Goal: Task Accomplishment & Management: Complete application form

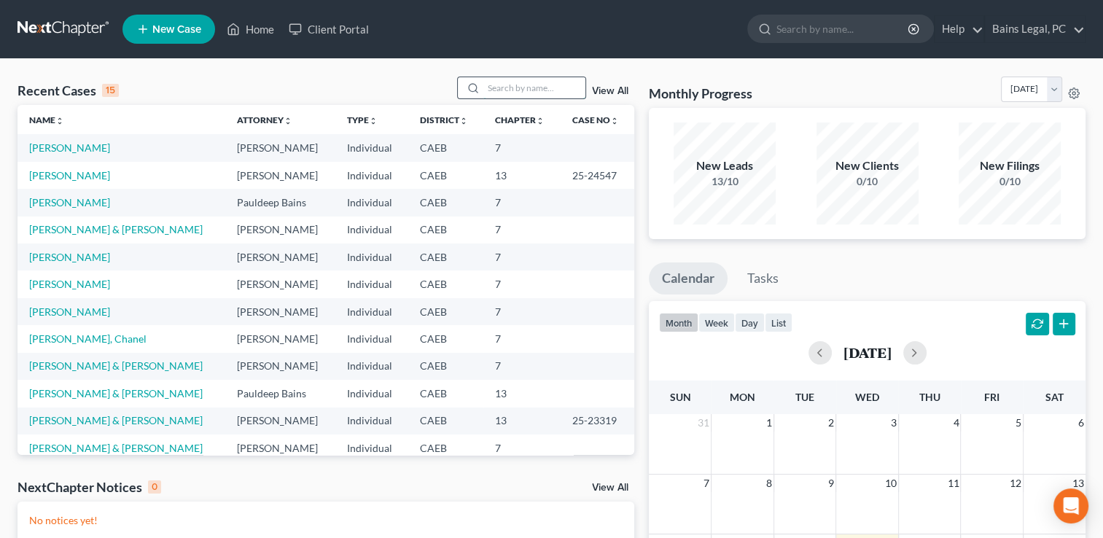
click at [547, 86] on input "search" at bounding box center [534, 87] width 102 height 21
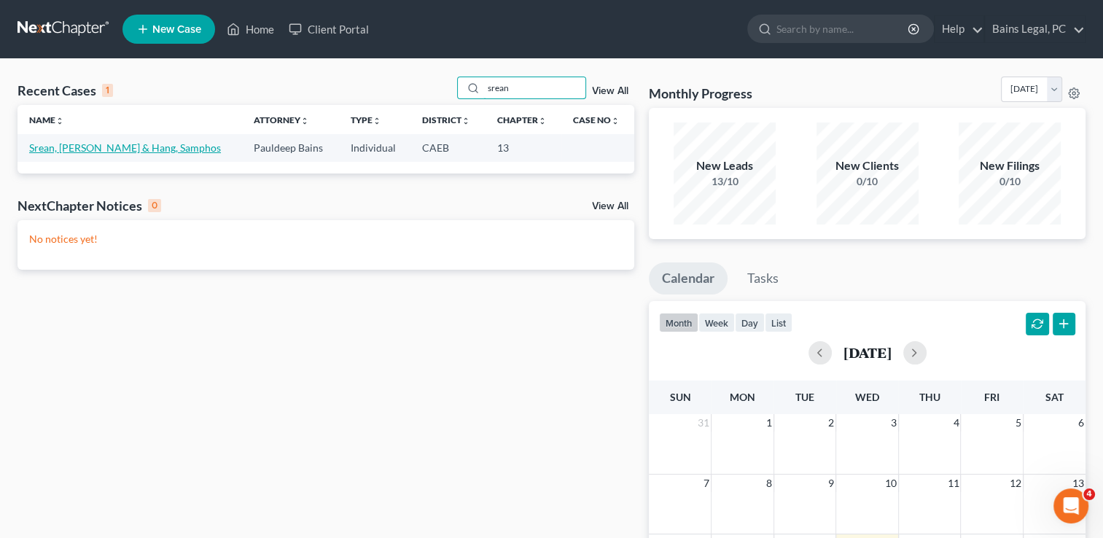
type input "srean"
click at [146, 152] on link "Srean, [PERSON_NAME] & Hang, Samphos" at bounding box center [125, 147] width 192 height 12
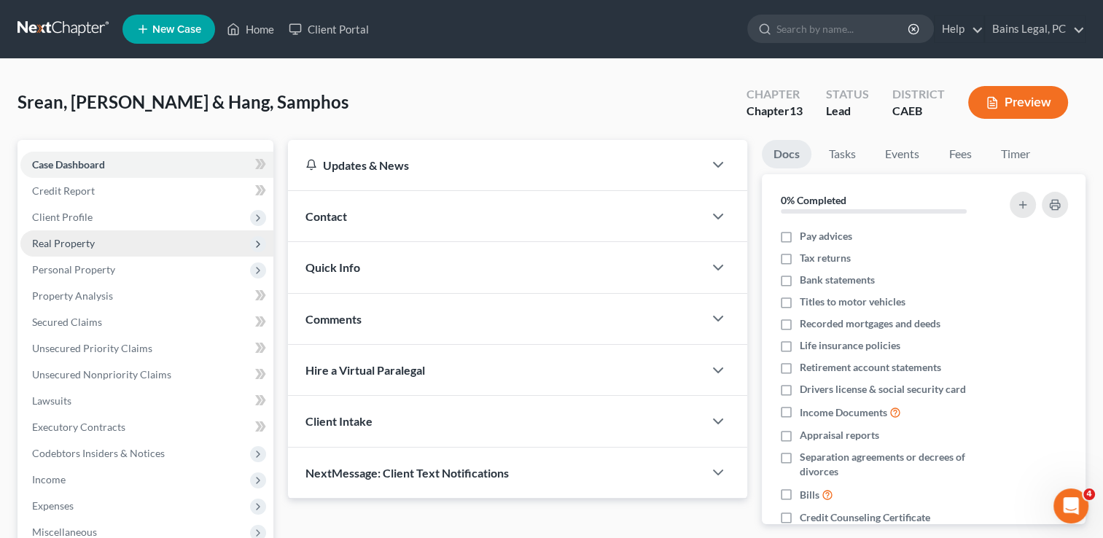
click at [79, 230] on span "Real Property" at bounding box center [146, 243] width 253 height 26
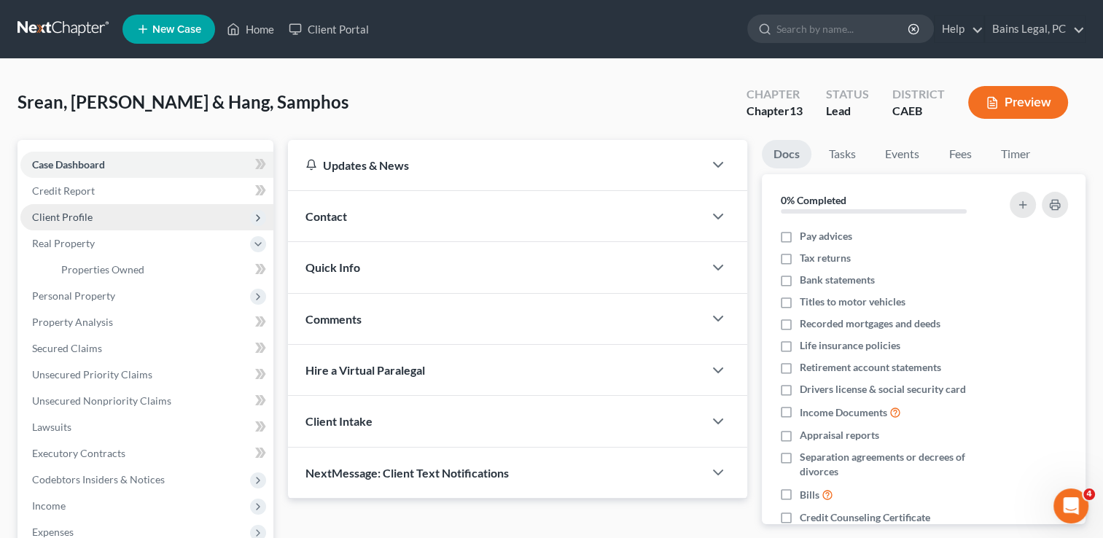
click at [71, 214] on span "Client Profile" at bounding box center [62, 217] width 60 height 12
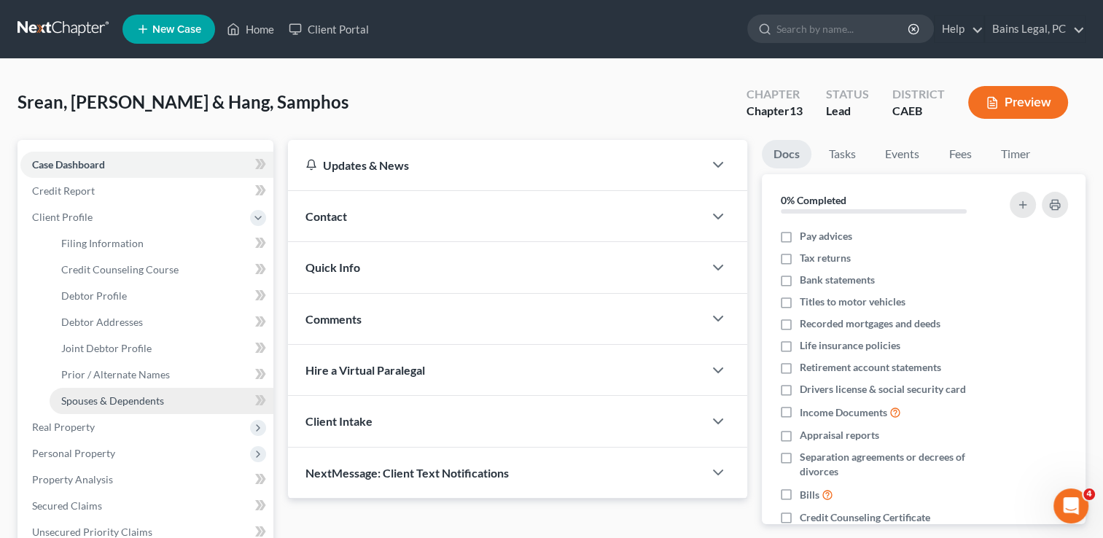
click at [117, 404] on span "Spouses & Dependents" at bounding box center [112, 400] width 103 height 12
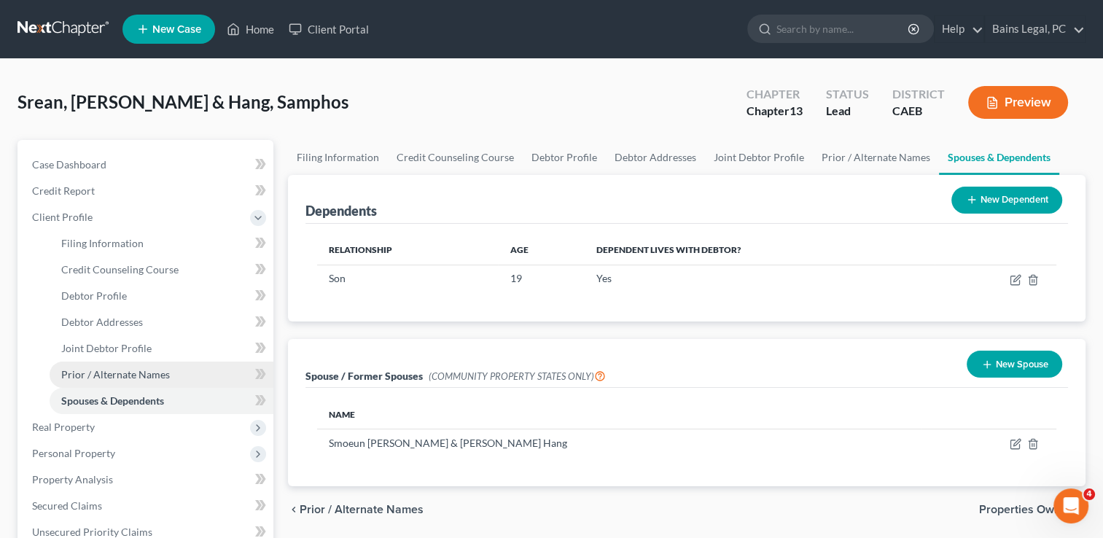
click at [124, 369] on span "Prior / Alternate Names" at bounding box center [115, 374] width 109 height 12
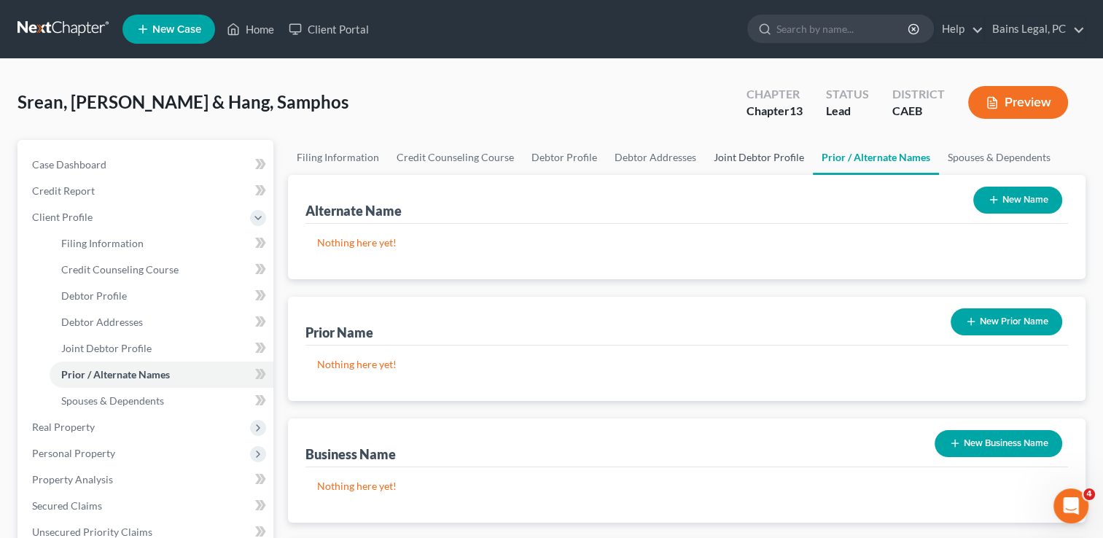
click at [755, 161] on link "Joint Debtor Profile" at bounding box center [759, 157] width 108 height 35
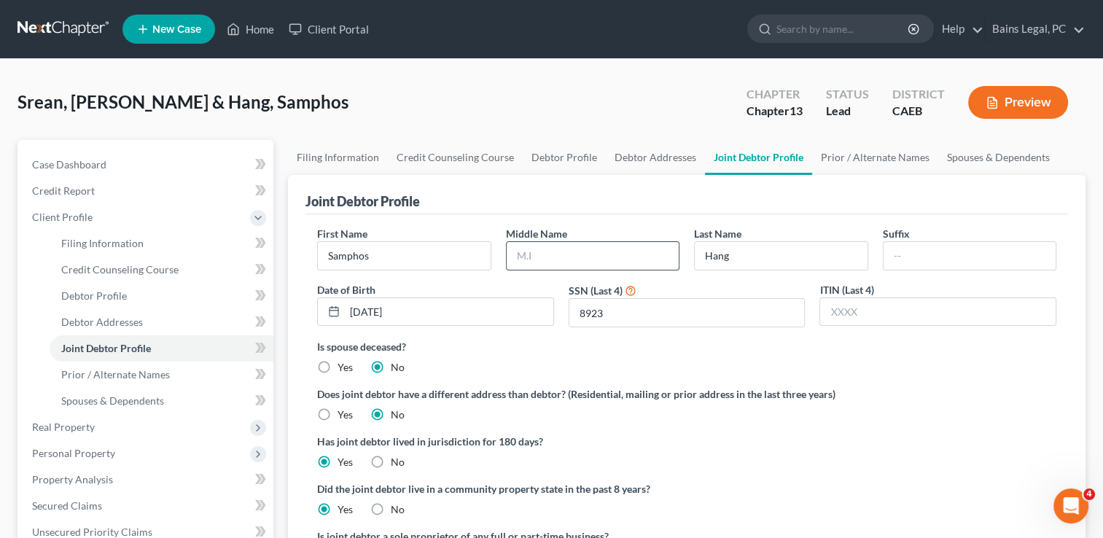
click at [545, 267] on input "text" at bounding box center [592, 256] width 172 height 28
type input "[PERSON_NAME]"
click at [88, 217] on span "Client Profile" at bounding box center [62, 217] width 60 height 12
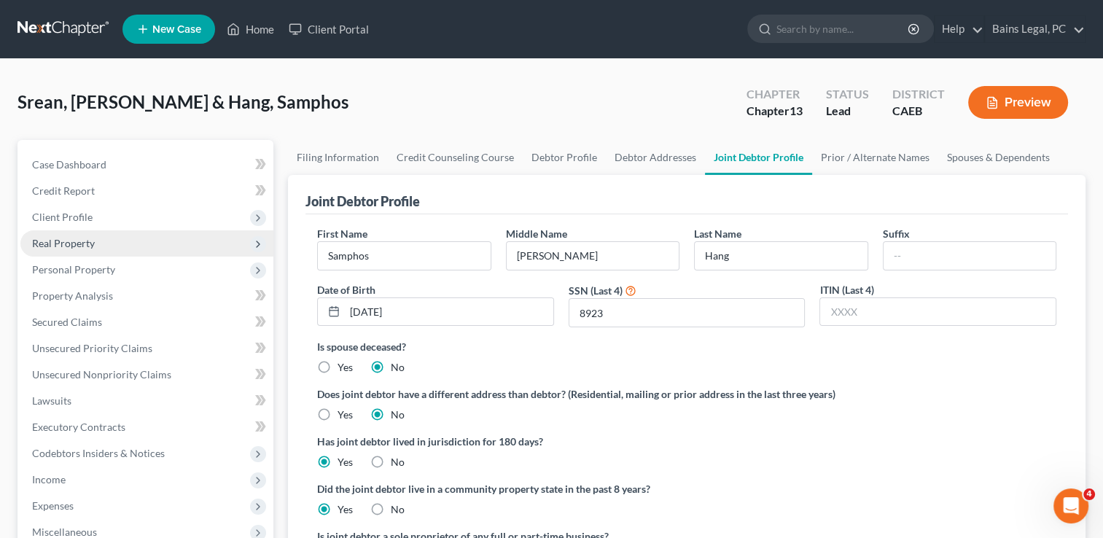
click at [96, 253] on span "Real Property" at bounding box center [146, 243] width 253 height 26
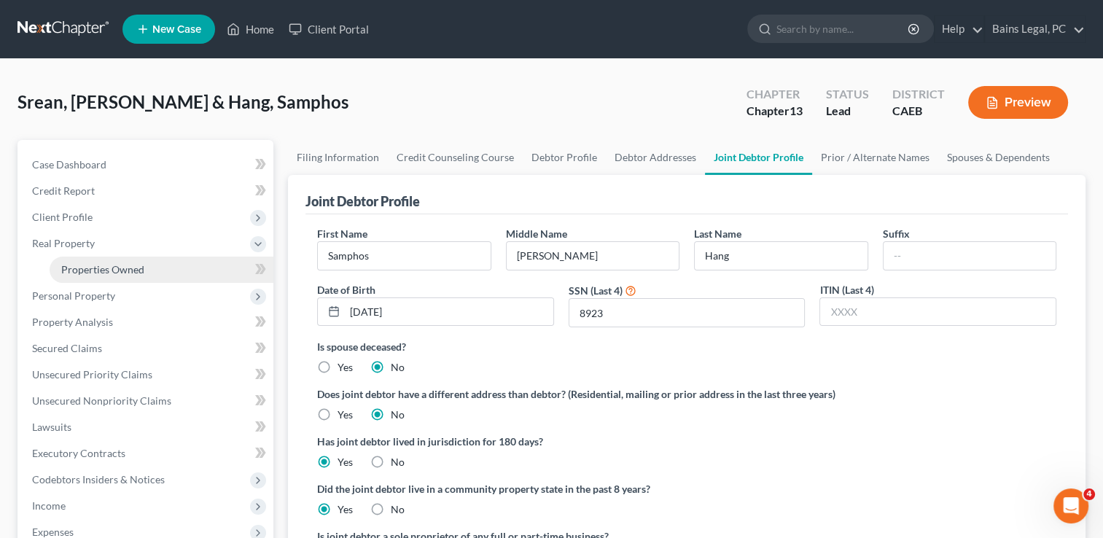
click at [102, 271] on span "Properties Owned" at bounding box center [102, 269] width 83 height 12
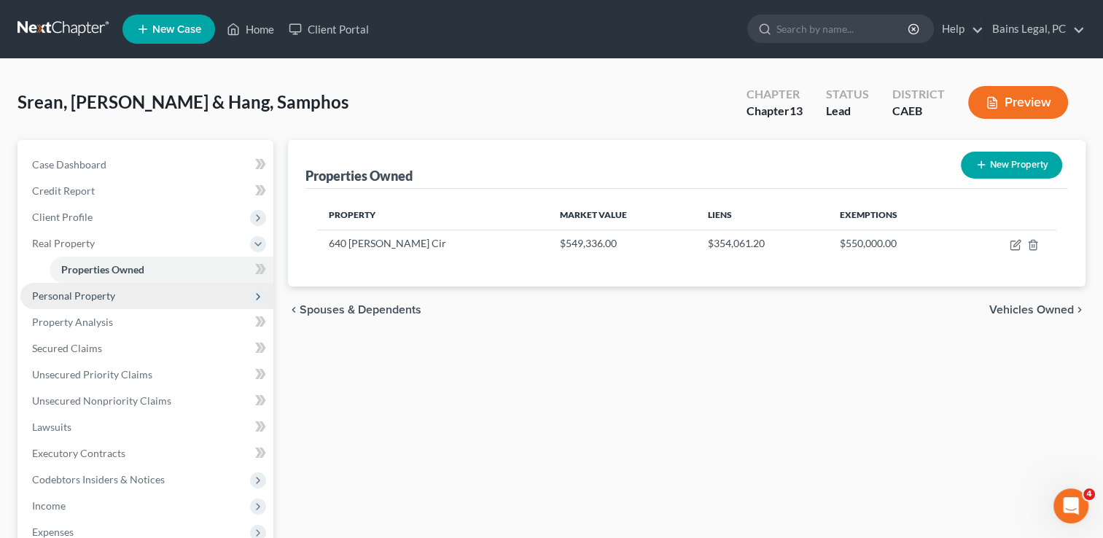
click at [85, 298] on span "Personal Property" at bounding box center [73, 295] width 83 height 12
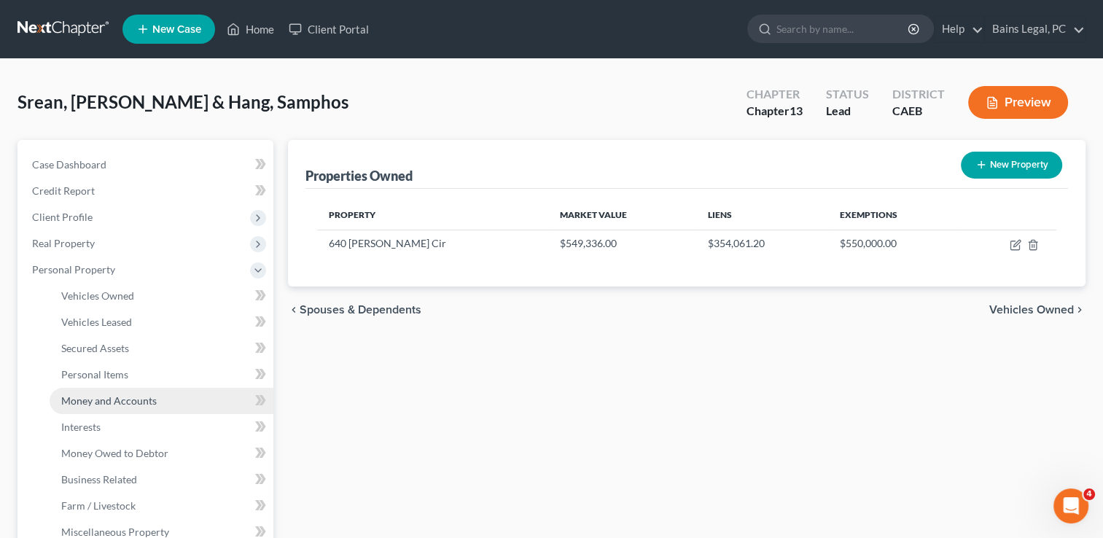
click at [104, 391] on link "Money and Accounts" at bounding box center [162, 401] width 224 height 26
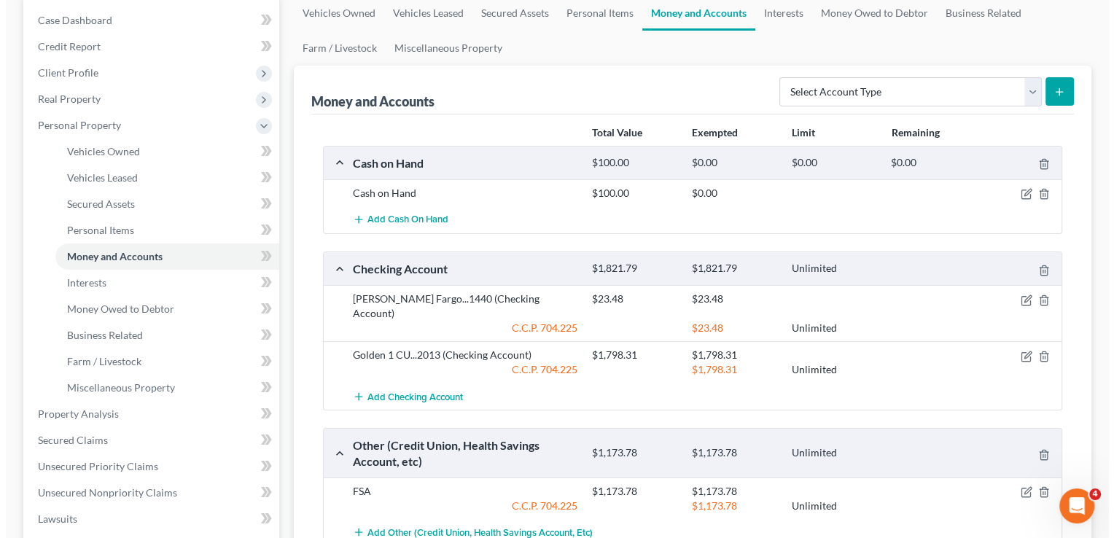
scroll to position [155, 0]
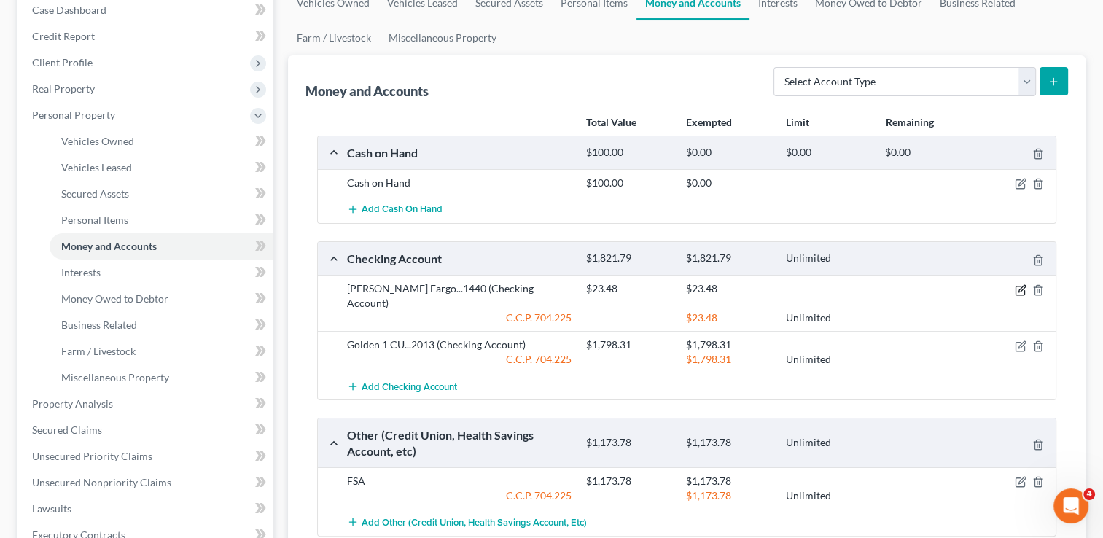
click at [1023, 289] on icon "button" at bounding box center [1019, 290] width 9 height 9
select select "2"
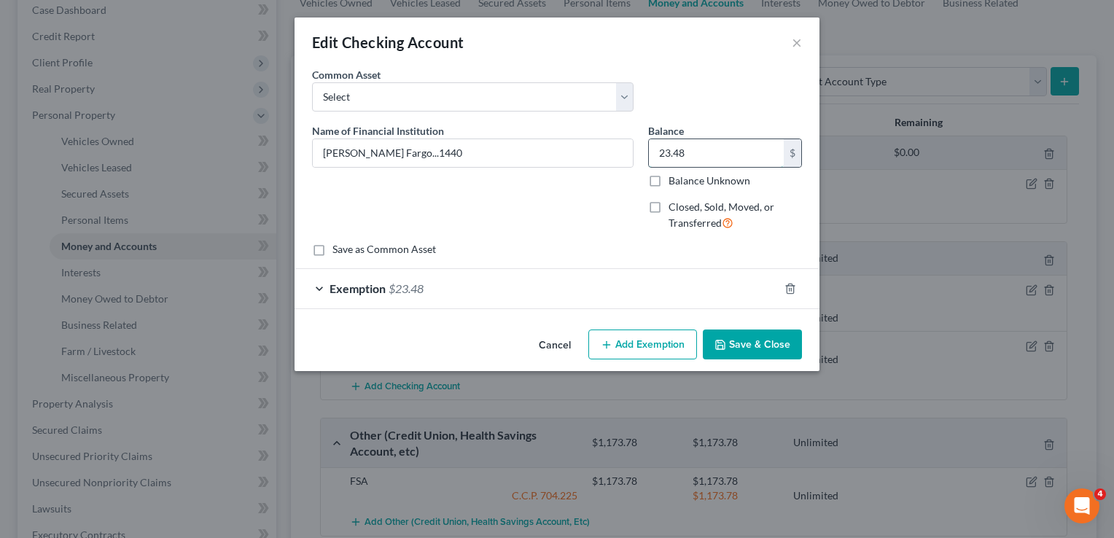
click at [708, 141] on input "23.48" at bounding box center [716, 153] width 135 height 28
type input "4"
type input "5"
click at [689, 294] on div "Exemption $23.48" at bounding box center [536, 288] width 484 height 39
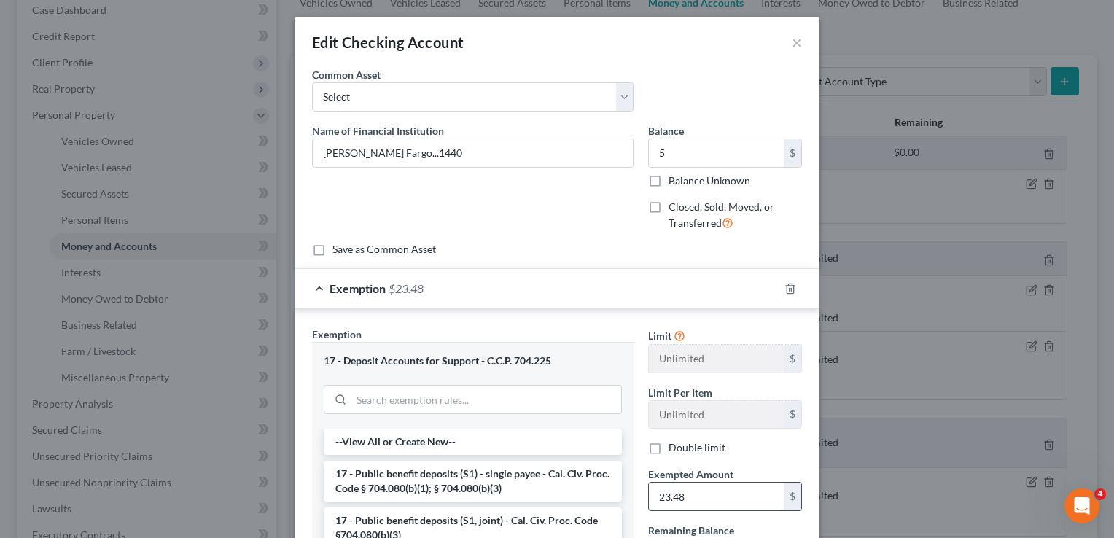
click at [726, 488] on input "23.48" at bounding box center [716, 496] width 135 height 28
type input "5"
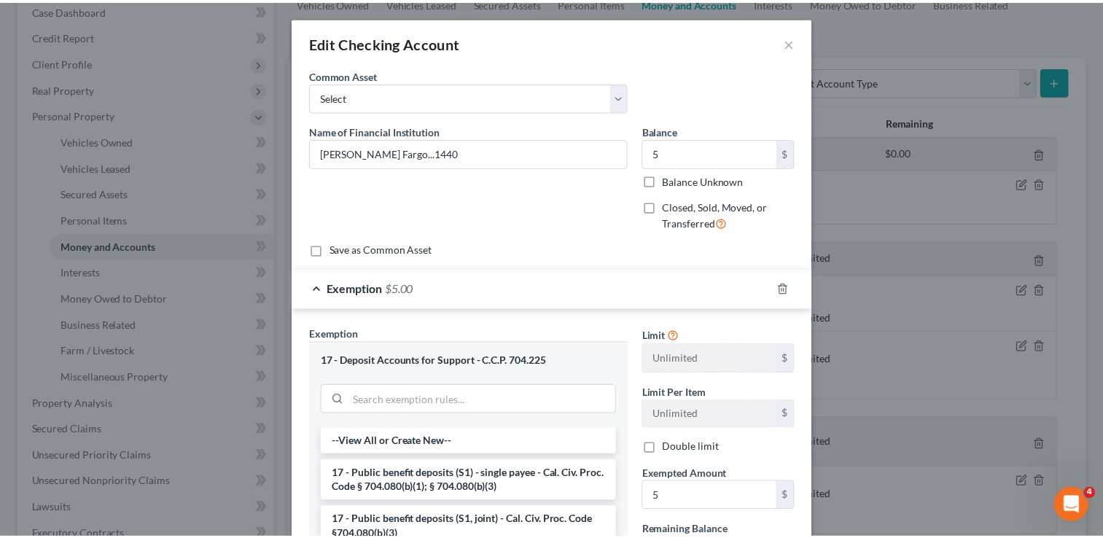
scroll to position [226, 0]
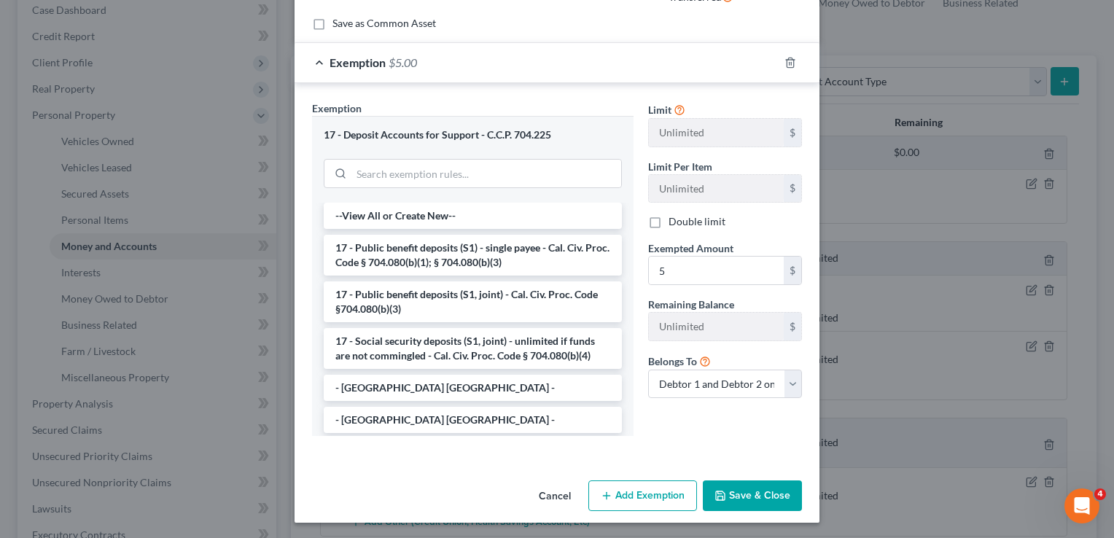
click at [756, 487] on button "Save & Close" at bounding box center [752, 495] width 99 height 31
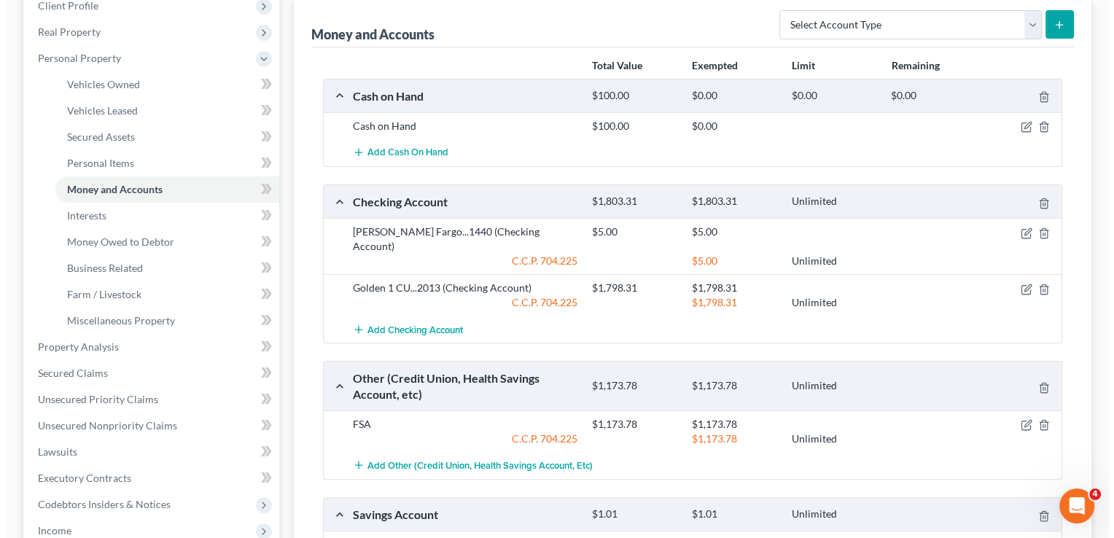
scroll to position [204, 0]
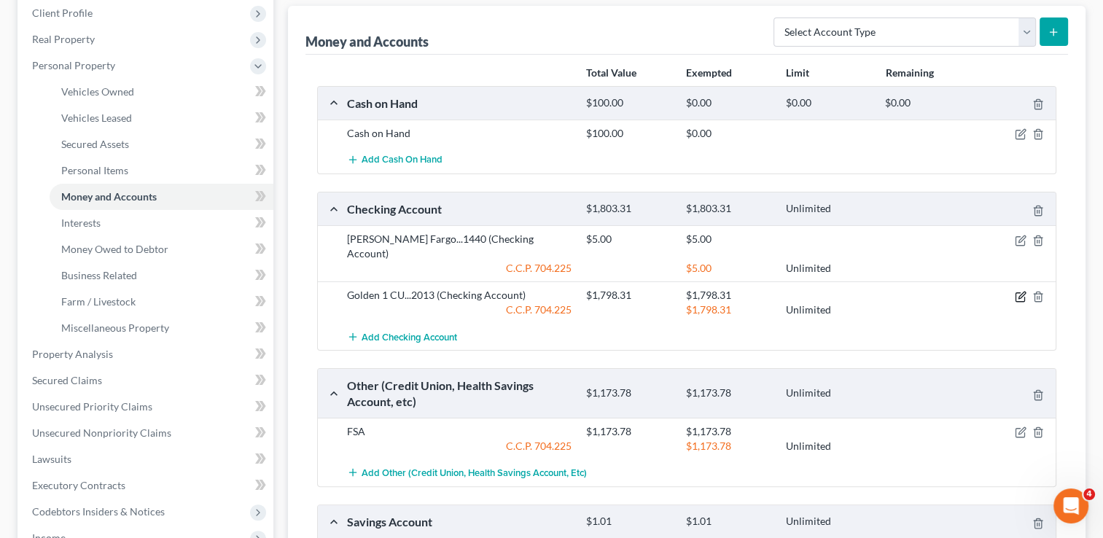
click at [1022, 291] on icon "button" at bounding box center [1020, 297] width 12 height 12
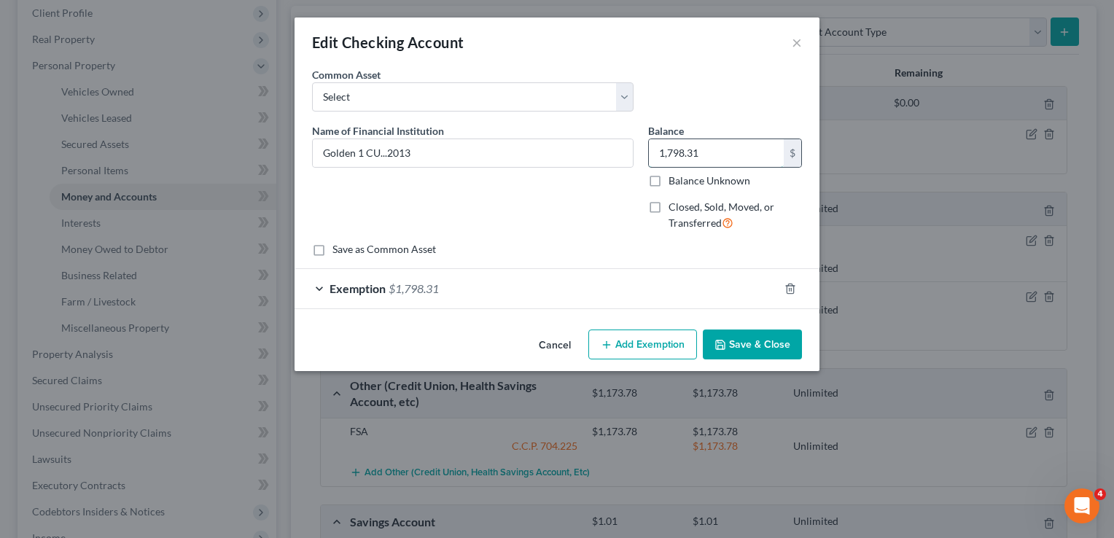
click at [711, 153] on input "1,798.31" at bounding box center [716, 153] width 135 height 28
type input "446"
click at [701, 287] on div "Exemption $1,798.31" at bounding box center [536, 288] width 484 height 39
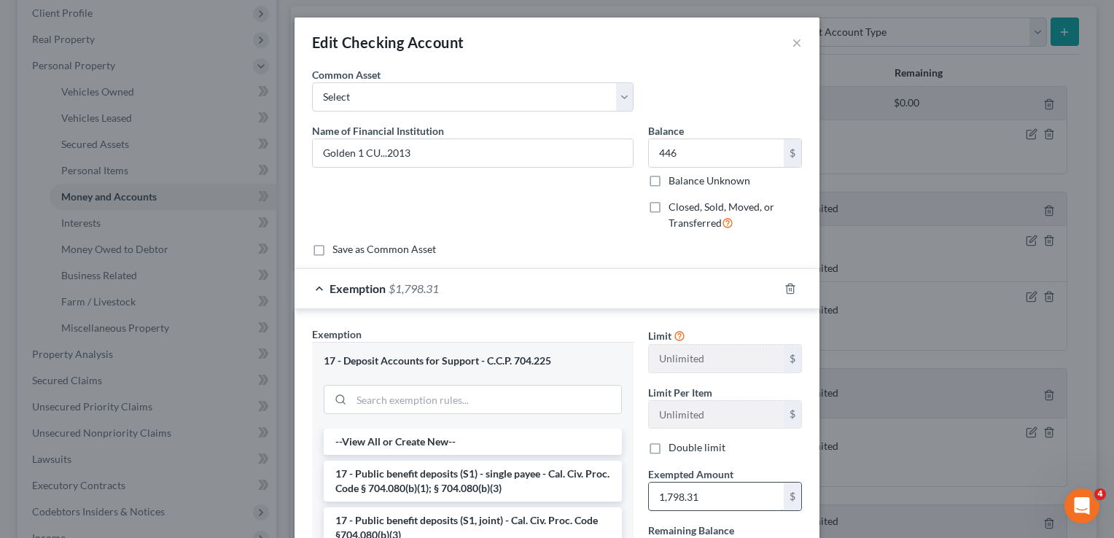
click at [714, 496] on input "1,798.31" at bounding box center [716, 496] width 135 height 28
type input "446"
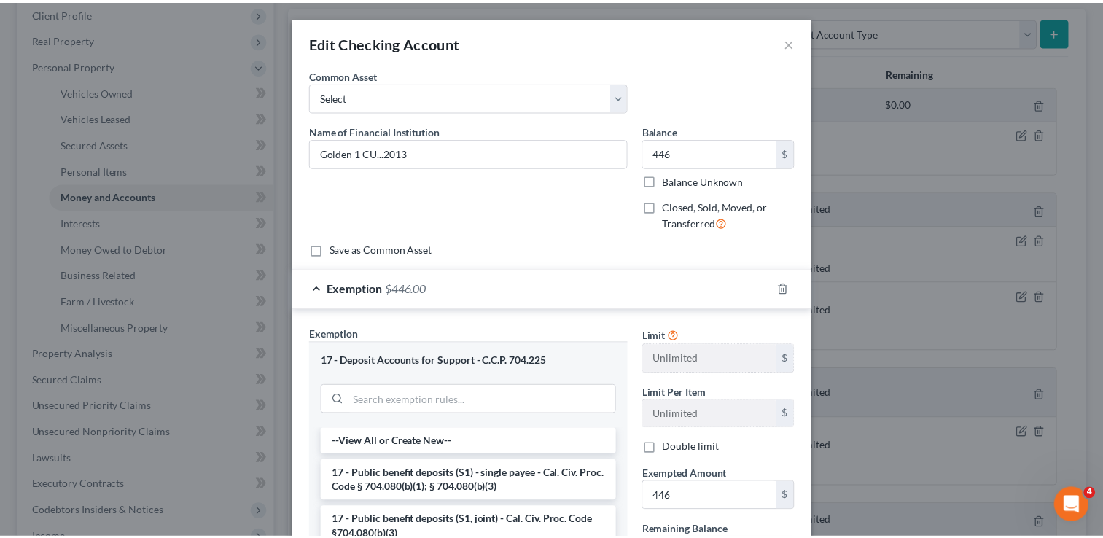
scroll to position [226, 0]
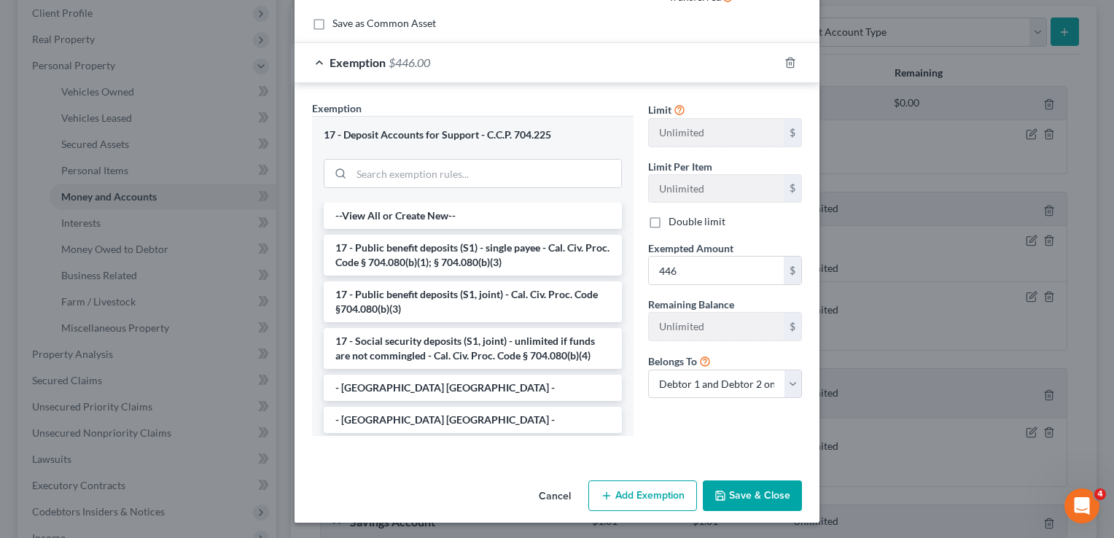
click at [748, 488] on button "Save & Close" at bounding box center [752, 495] width 99 height 31
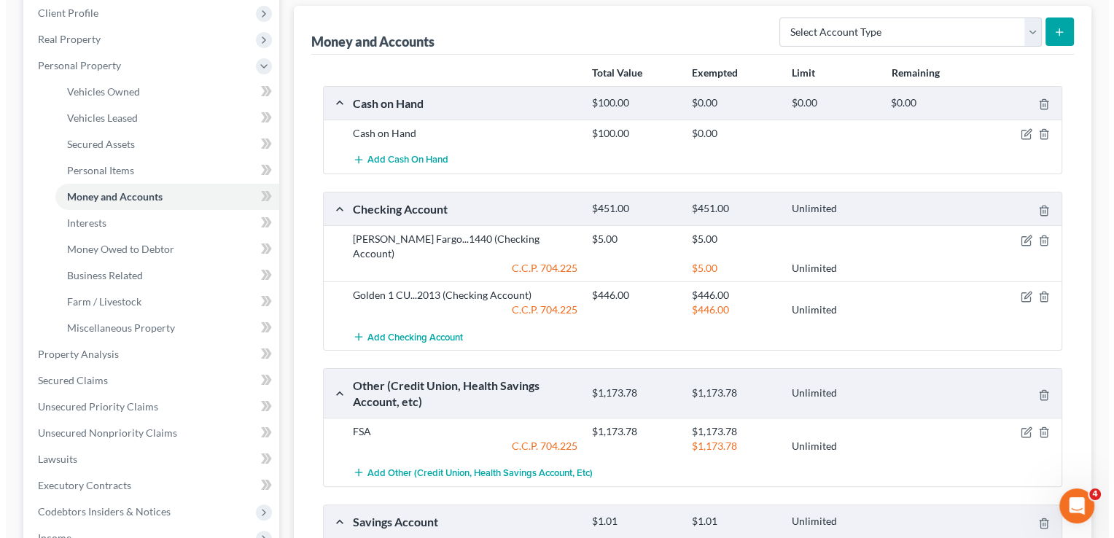
scroll to position [388, 0]
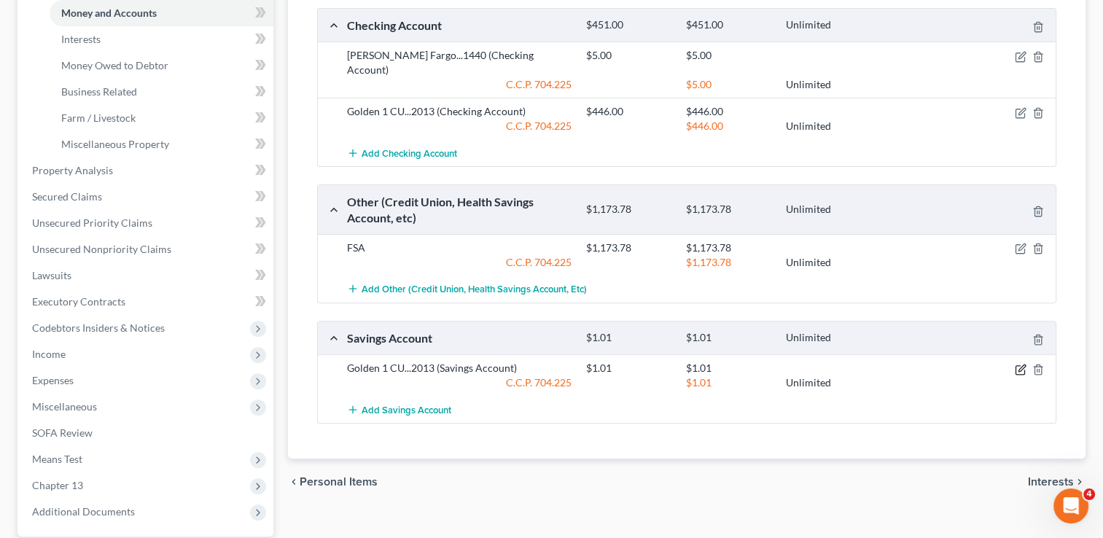
click at [1015, 365] on icon "button" at bounding box center [1019, 369] width 9 height 9
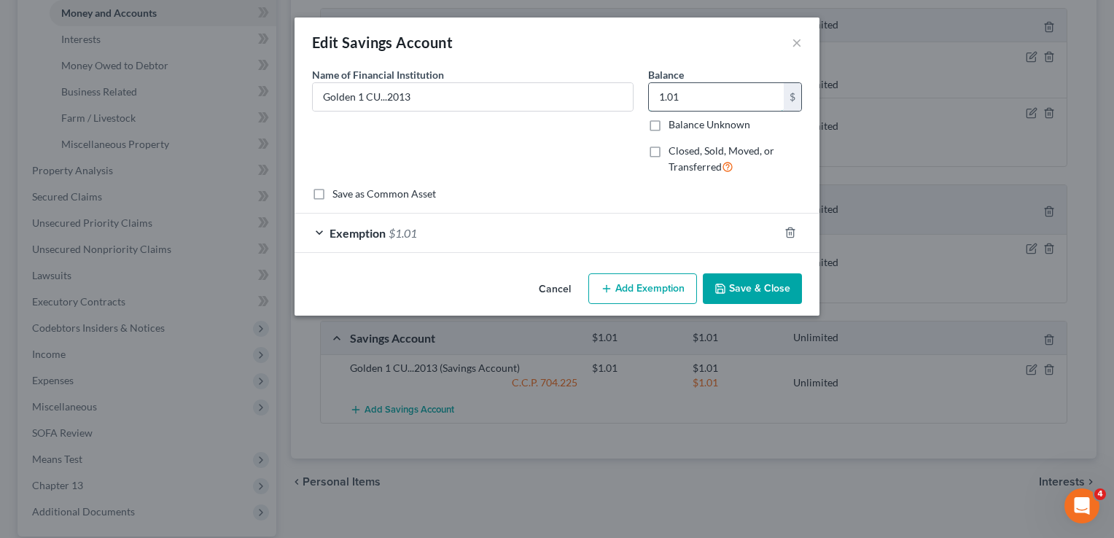
click at [688, 101] on input "1.01" at bounding box center [716, 97] width 135 height 28
type input "5"
click at [664, 249] on div "Exemption $1.01" at bounding box center [536, 233] width 484 height 39
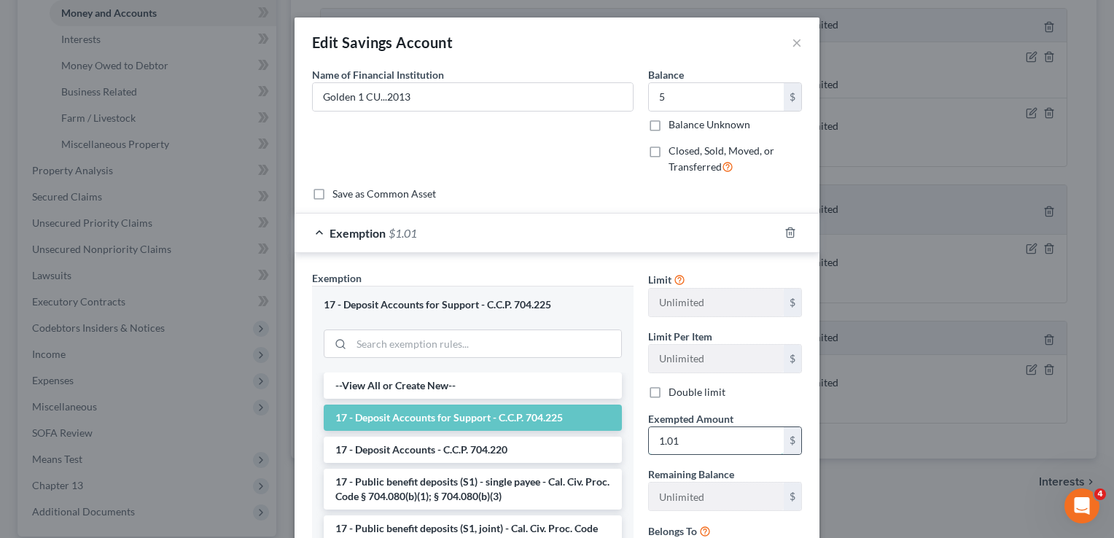
click at [689, 441] on input "1.01" at bounding box center [716, 441] width 135 height 28
type input "5"
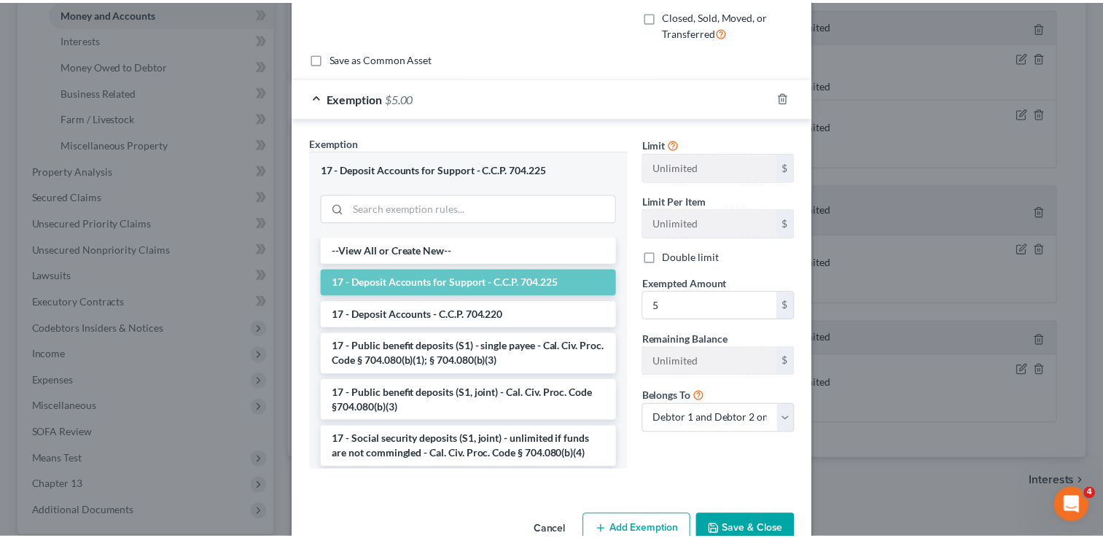
scroll to position [171, 0]
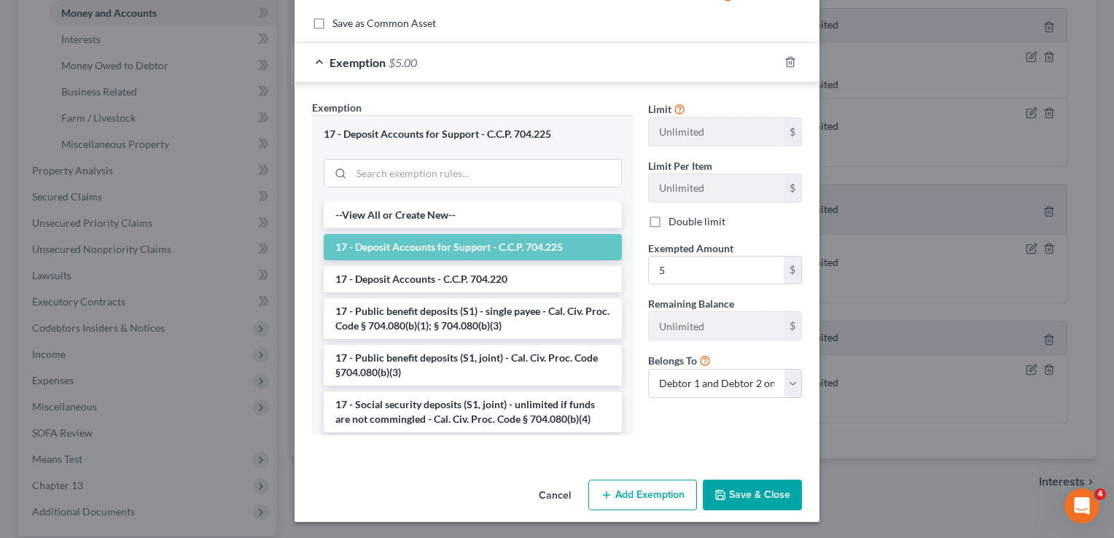
click at [743, 488] on button "Save & Close" at bounding box center [752, 495] width 99 height 31
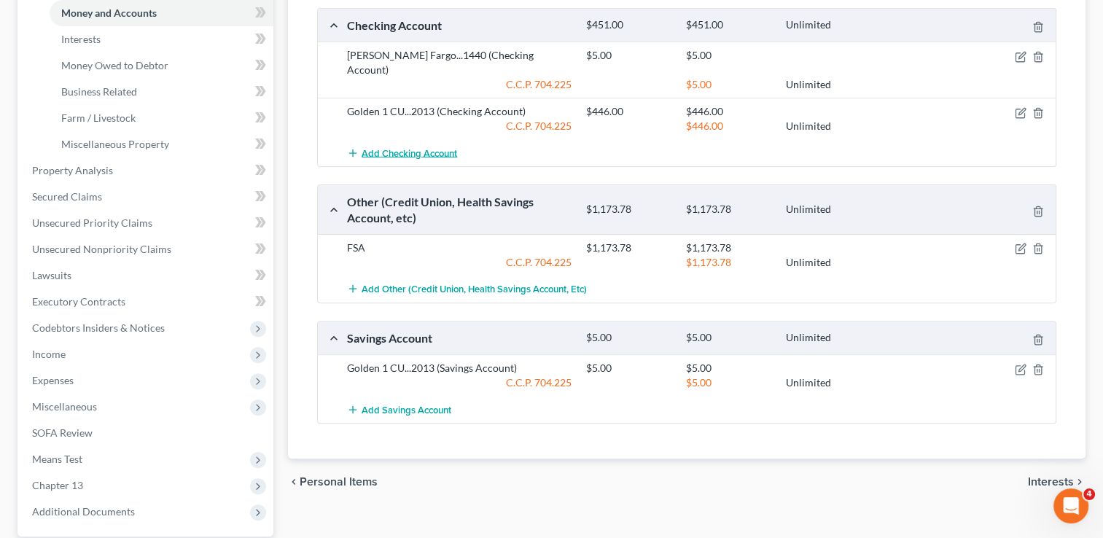
click at [383, 147] on span "Add Checking Account" at bounding box center [408, 153] width 95 height 12
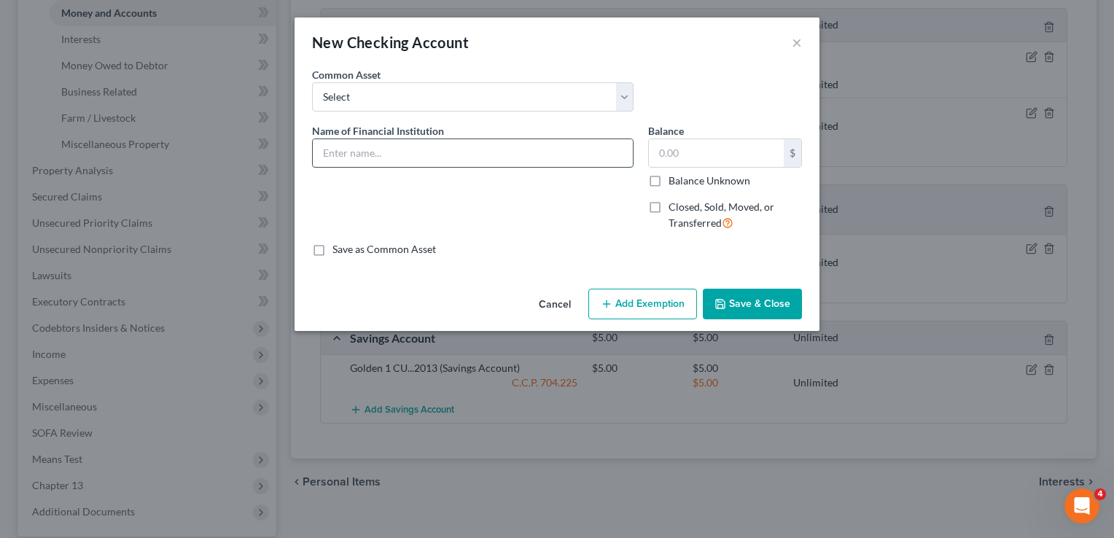
click at [426, 149] on input "text" at bounding box center [473, 153] width 320 height 28
type input "Chase"
type input "69"
click at [743, 313] on button "Save & Close" at bounding box center [752, 304] width 99 height 31
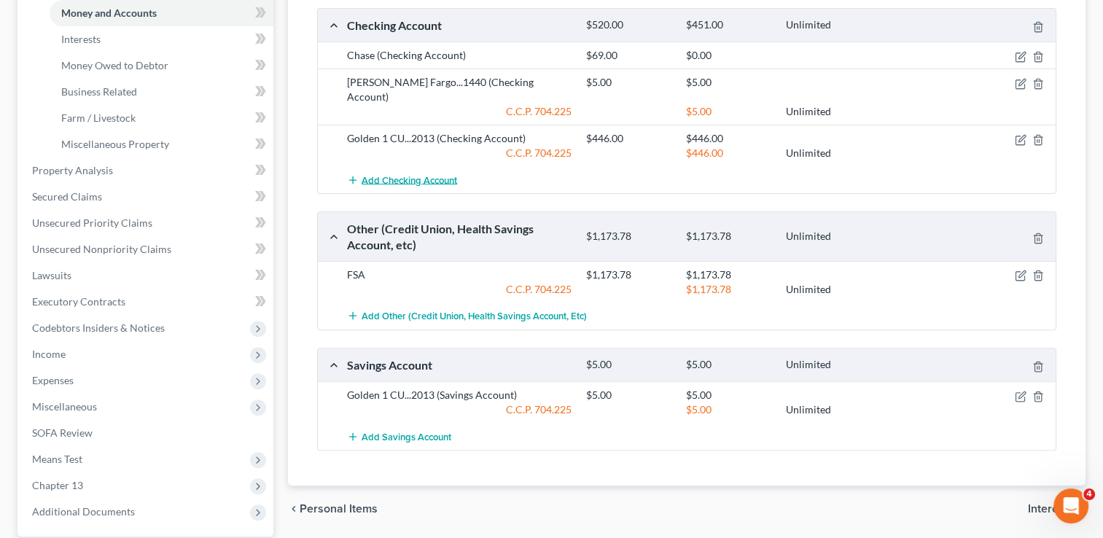
click at [410, 174] on span "Add Checking Account" at bounding box center [408, 180] width 95 height 12
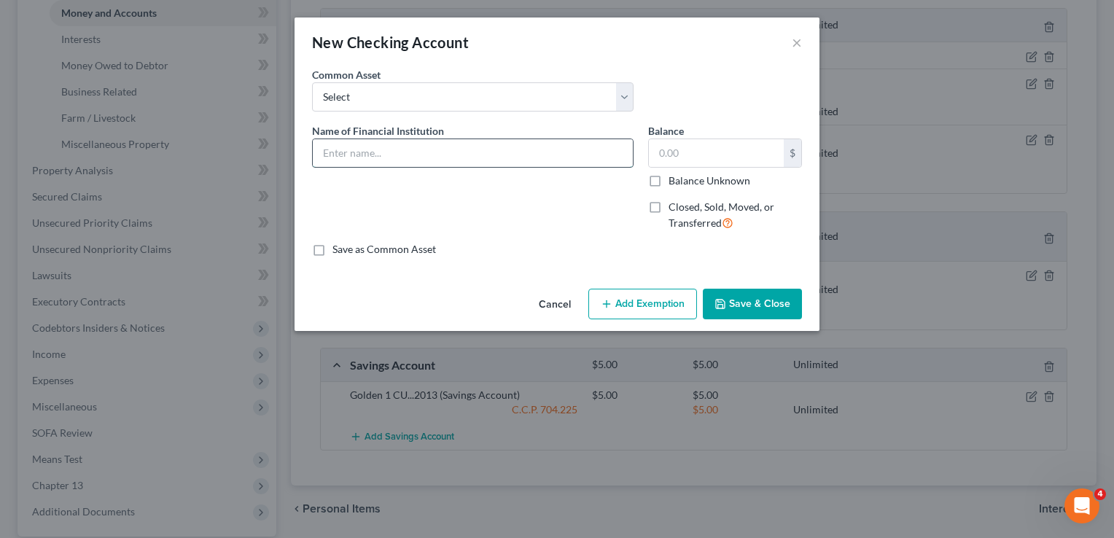
click at [414, 154] on input "text" at bounding box center [473, 153] width 320 height 28
type input "University Credit Union"
type input "150"
click at [777, 310] on button "Save & Close" at bounding box center [752, 304] width 99 height 31
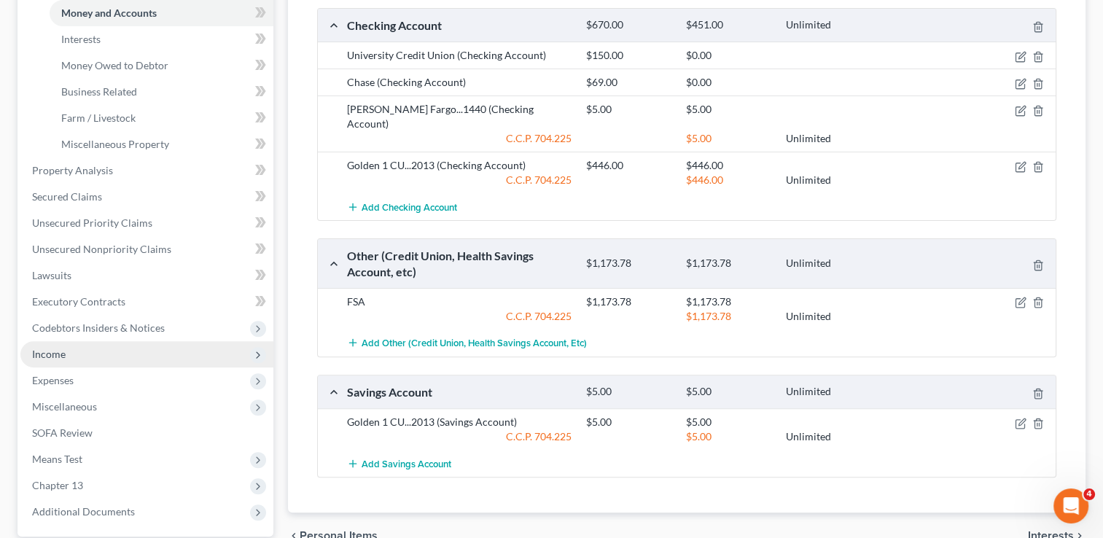
click at [61, 351] on span "Income" at bounding box center [49, 354] width 34 height 12
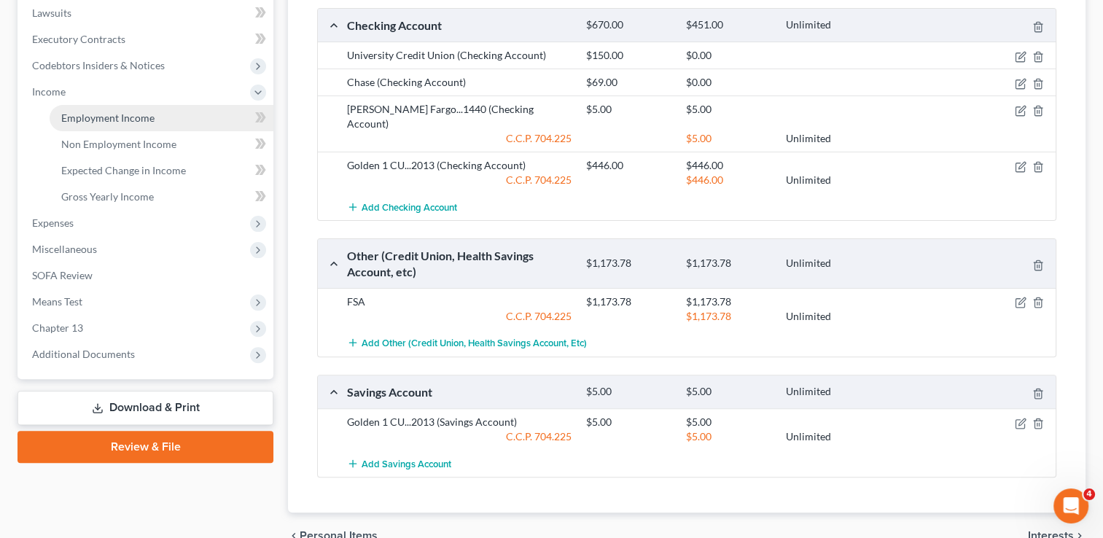
click at [105, 122] on span "Employment Income" at bounding box center [107, 118] width 93 height 12
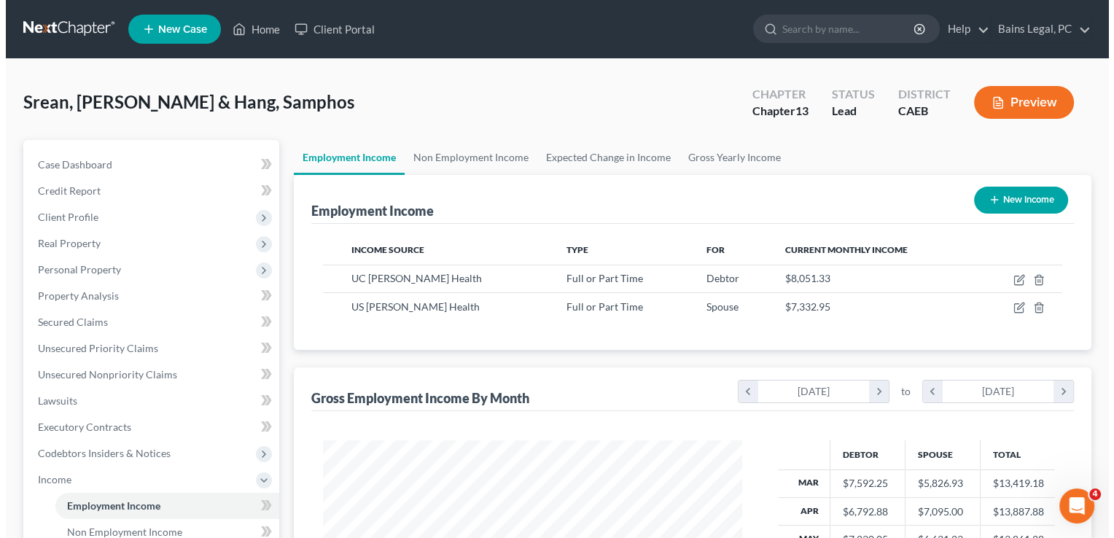
scroll to position [259, 448]
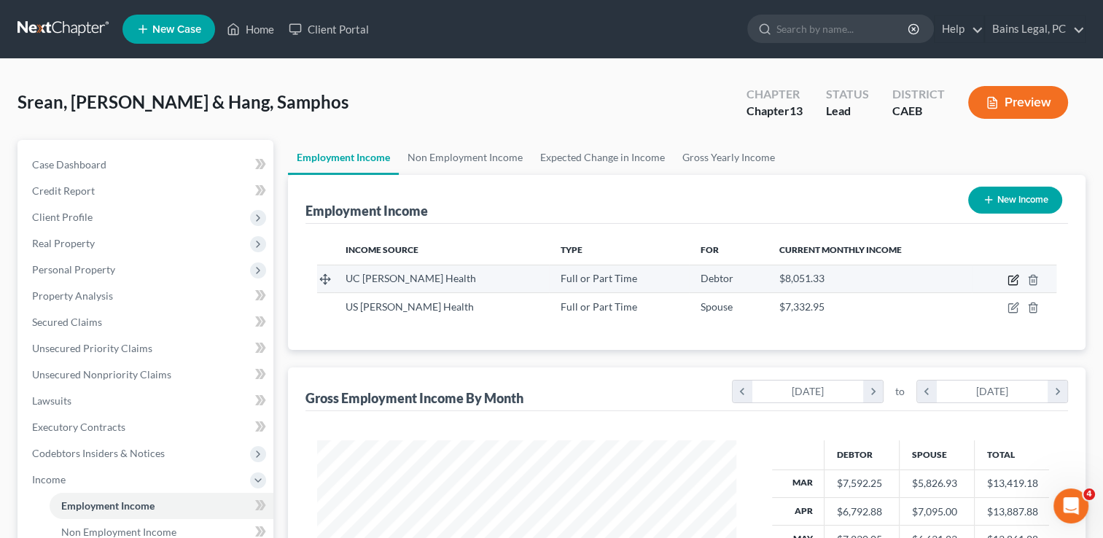
click at [1017, 283] on icon "button" at bounding box center [1012, 280] width 9 height 9
select select "0"
select select "4"
select select "0"
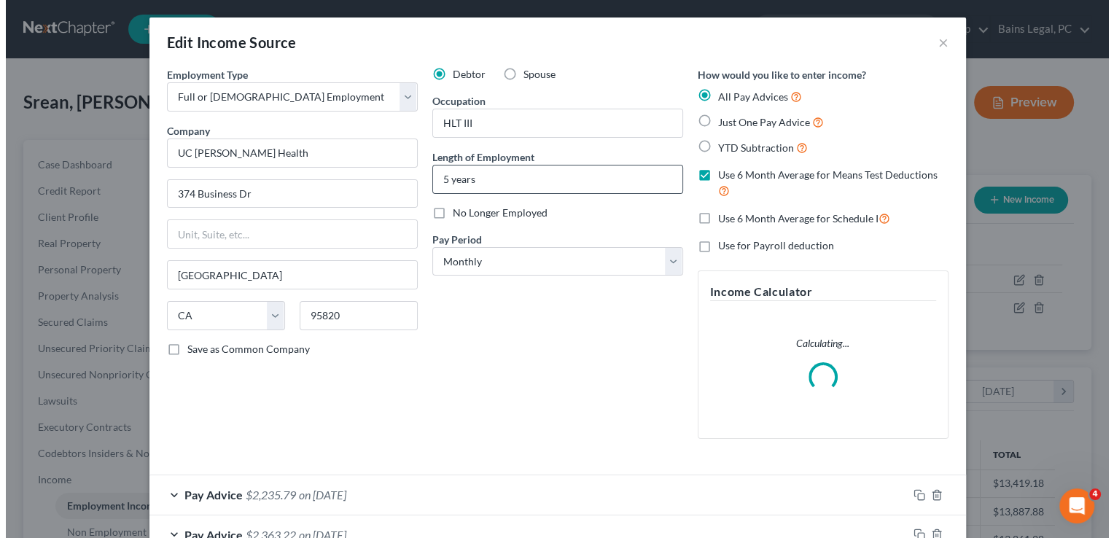
scroll to position [259, 452]
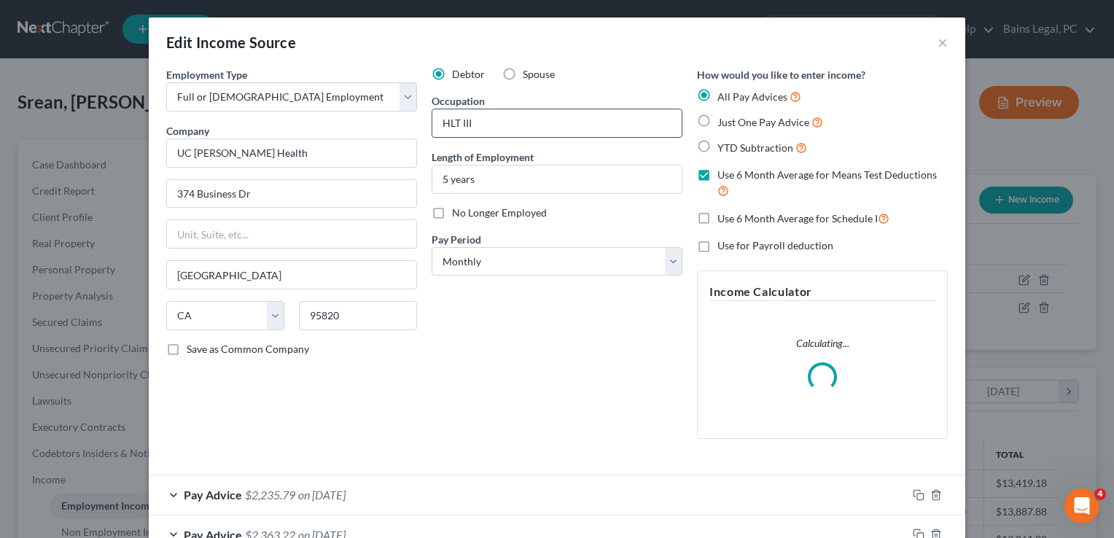
click at [489, 128] on input "HLT III" at bounding box center [556, 123] width 249 height 28
type input "HLT II"
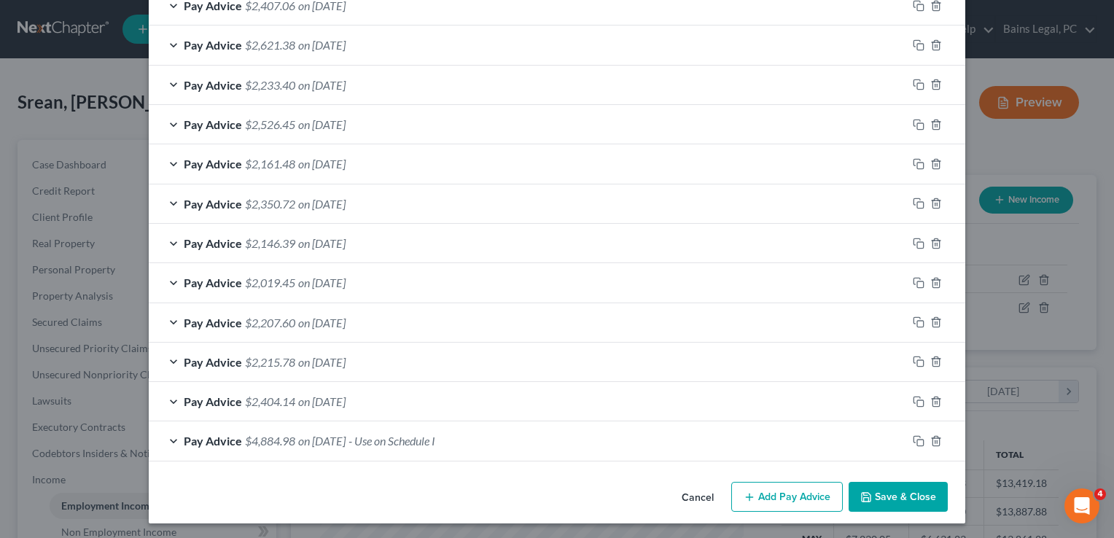
click at [899, 490] on button "Save & Close" at bounding box center [897, 497] width 99 height 31
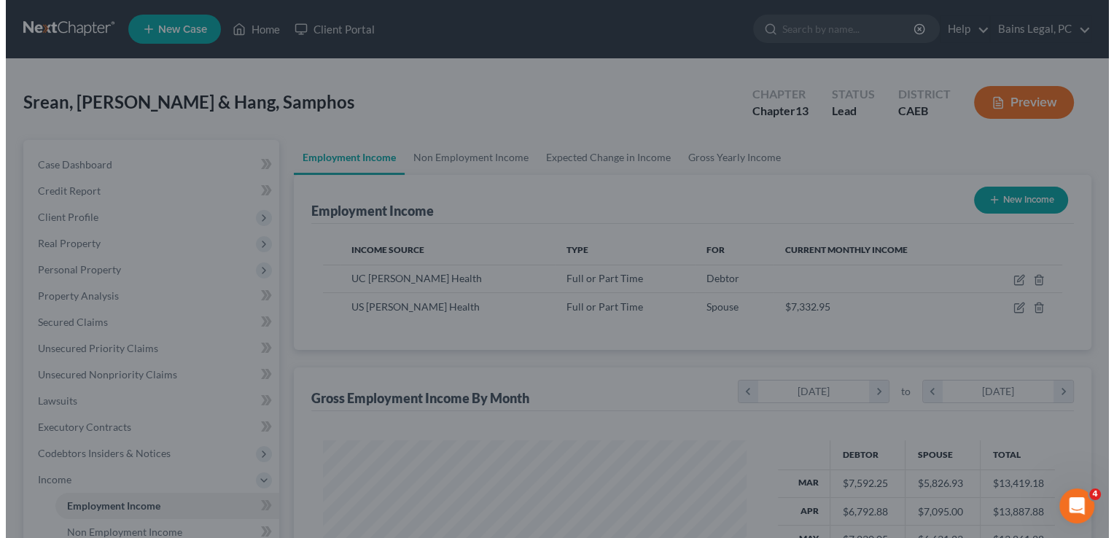
scroll to position [728516, 728328]
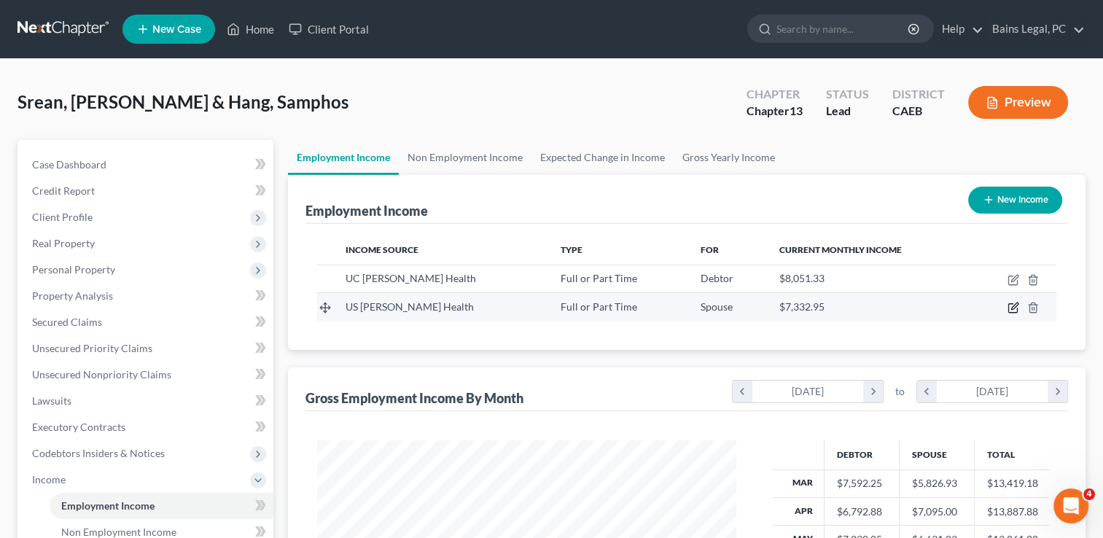
click at [1016, 308] on icon "button" at bounding box center [1013, 308] width 12 height 12
select select "0"
select select "4"
select select "2"
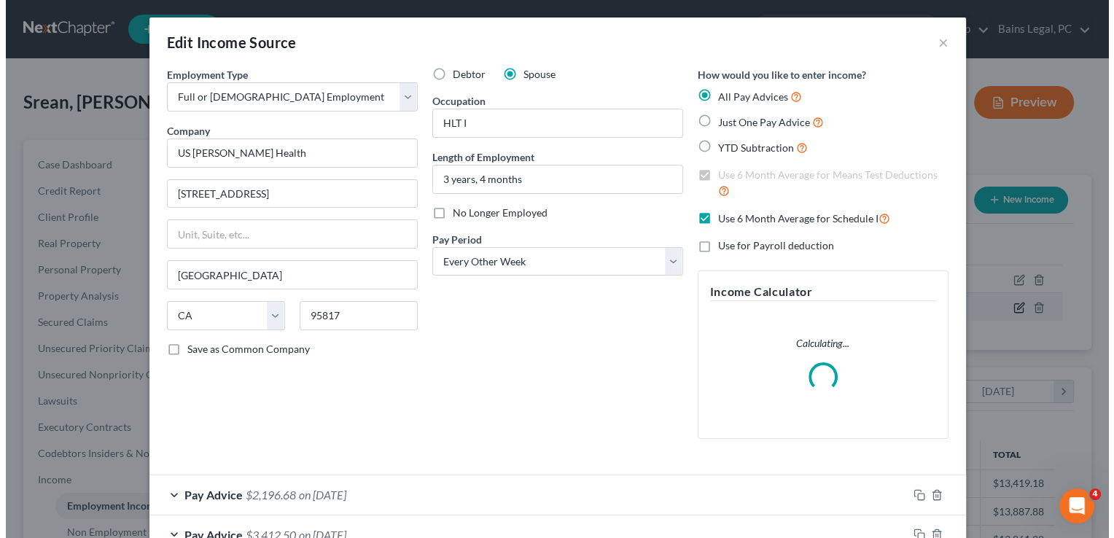
scroll to position [259, 452]
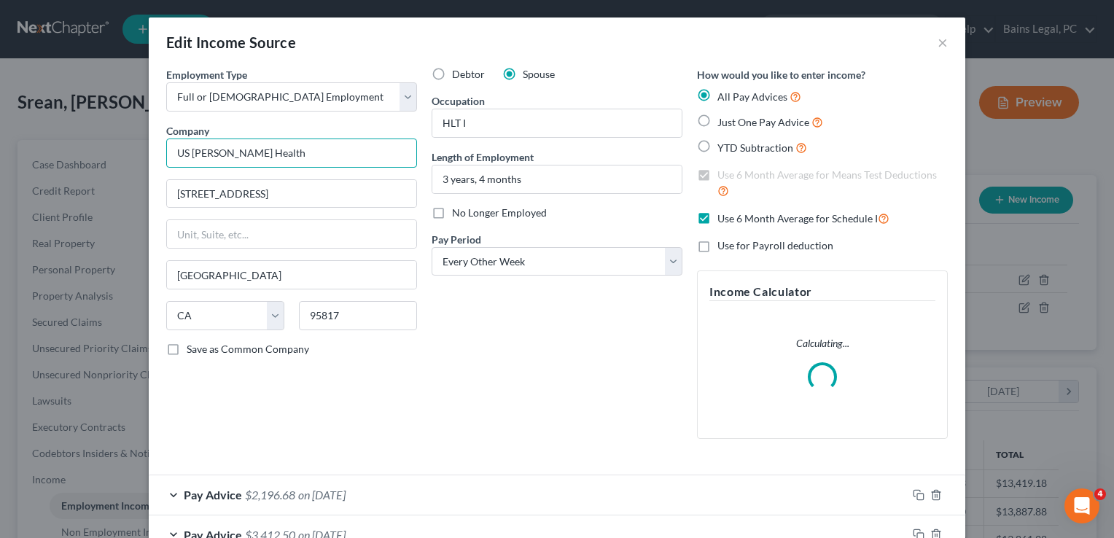
click at [187, 150] on input "US [PERSON_NAME] Health" at bounding box center [291, 152] width 251 height 29
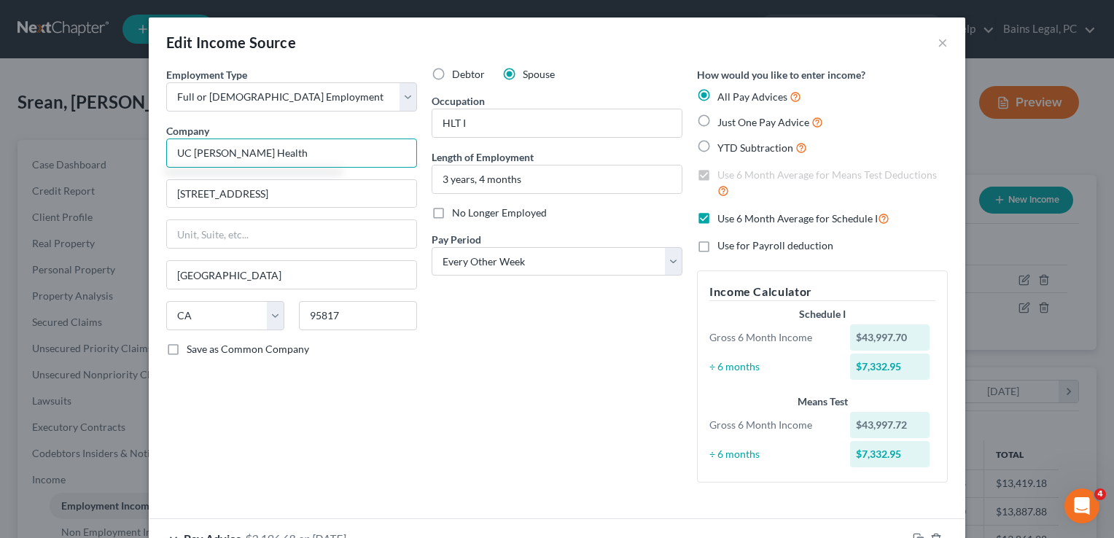
type input "UC [PERSON_NAME] Health"
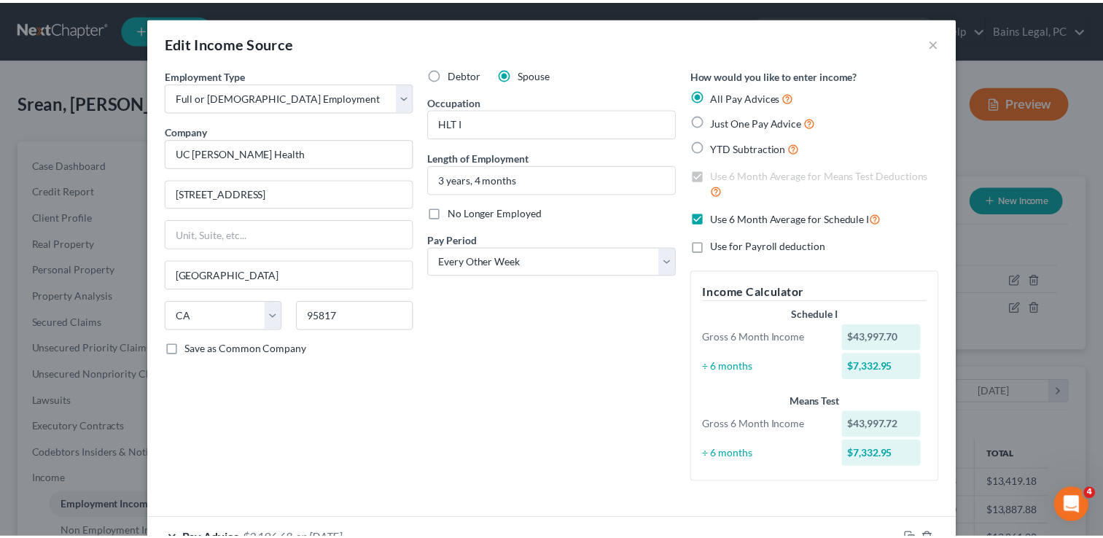
scroll to position [573, 0]
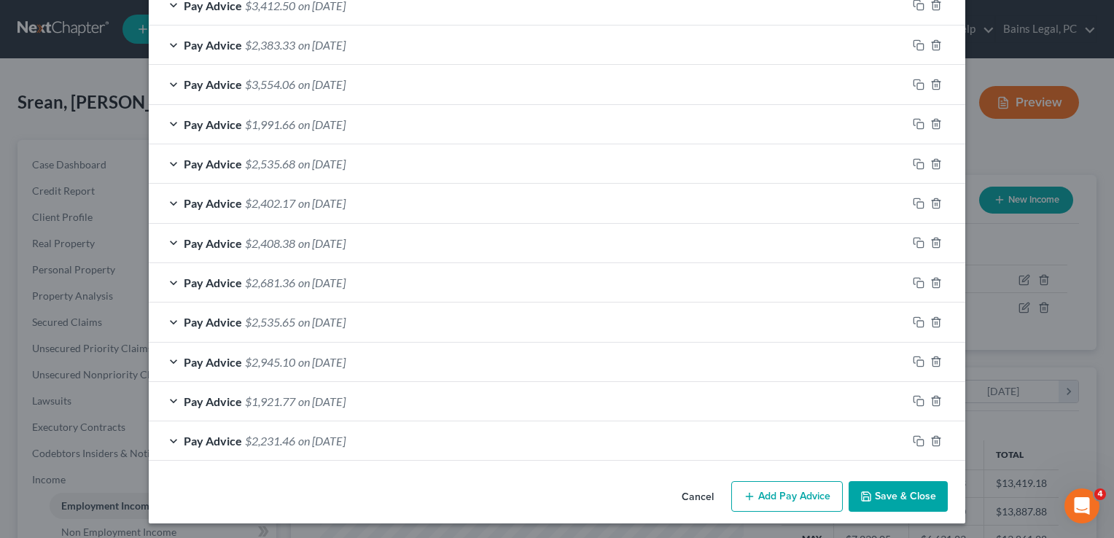
click at [867, 494] on button "Save & Close" at bounding box center [897, 496] width 99 height 31
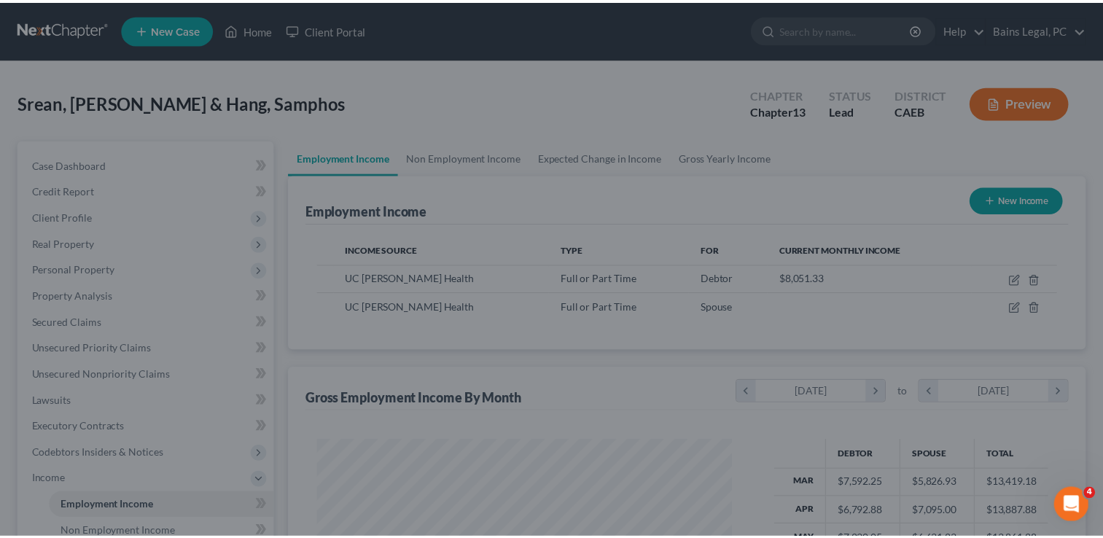
scroll to position [728516, 728328]
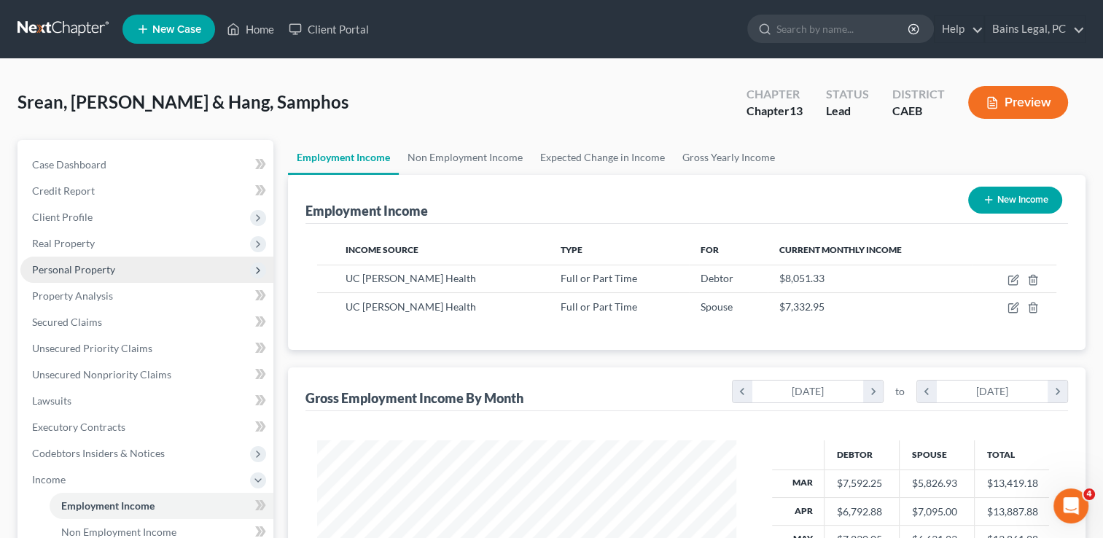
click at [52, 271] on span "Personal Property" at bounding box center [73, 269] width 83 height 12
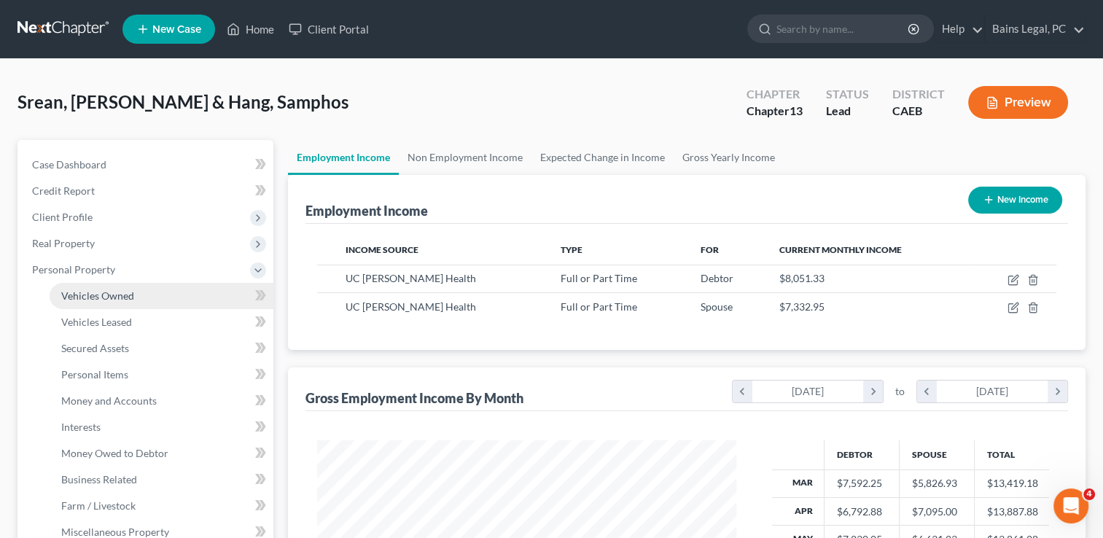
click at [79, 297] on span "Vehicles Owned" at bounding box center [97, 295] width 73 height 12
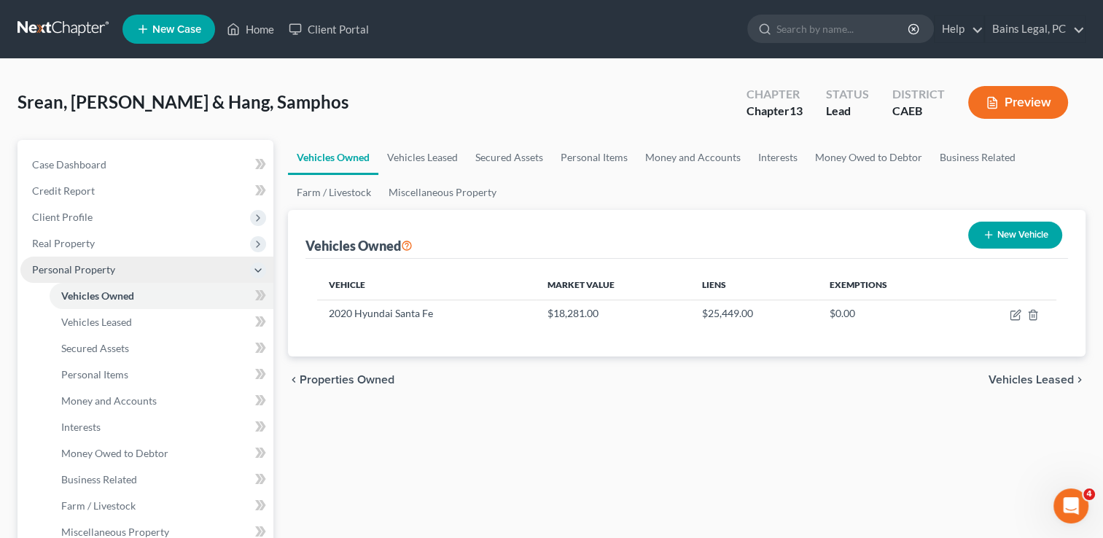
click at [110, 269] on span "Personal Property" at bounding box center [73, 269] width 83 height 12
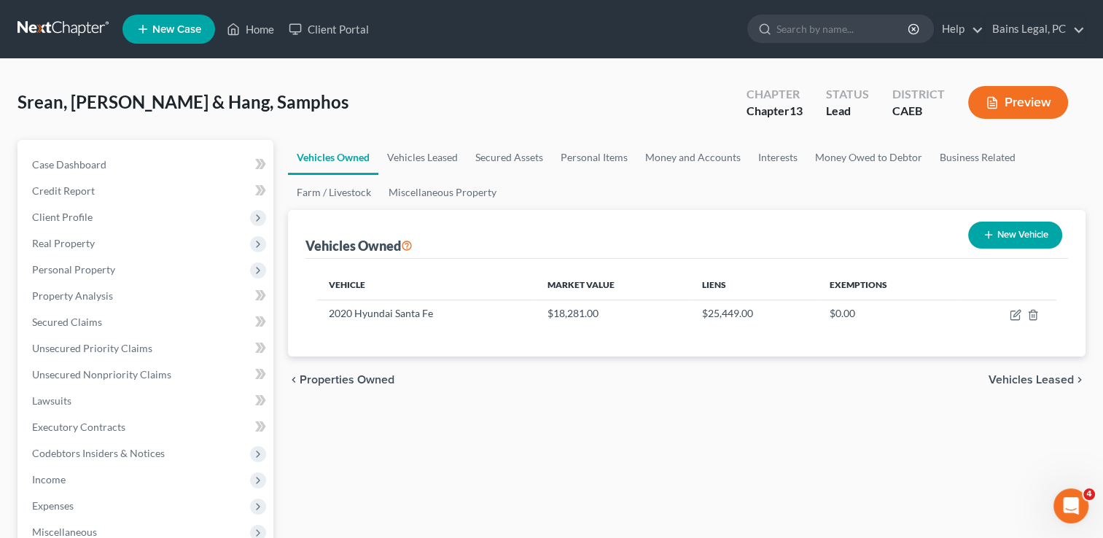
click at [391, 418] on div "Vehicles Owned Vehicles Leased Secured Assets Personal Items Money and Accounts…" at bounding box center [687, 443] width 812 height 606
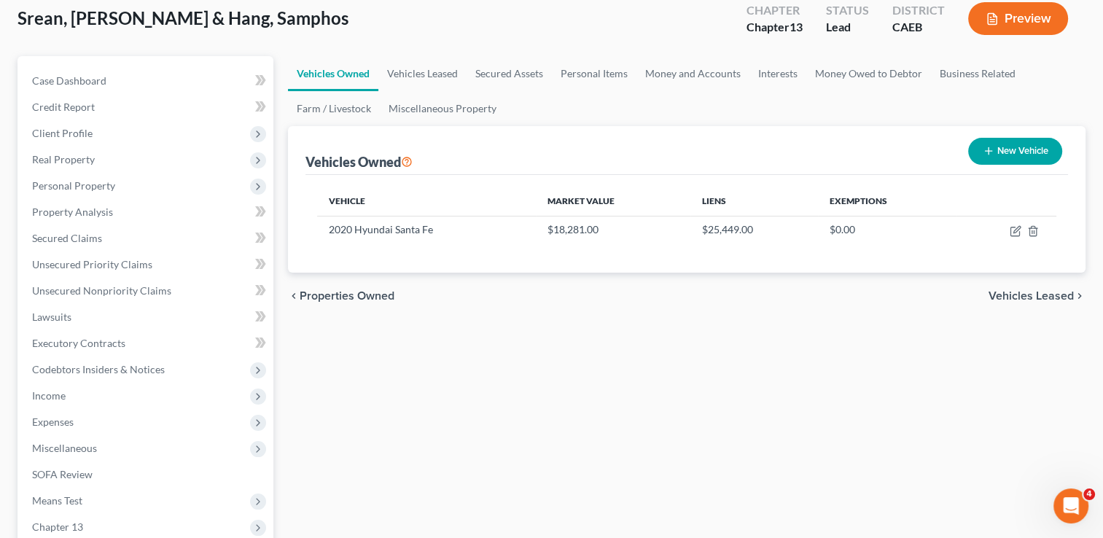
scroll to position [117, 0]
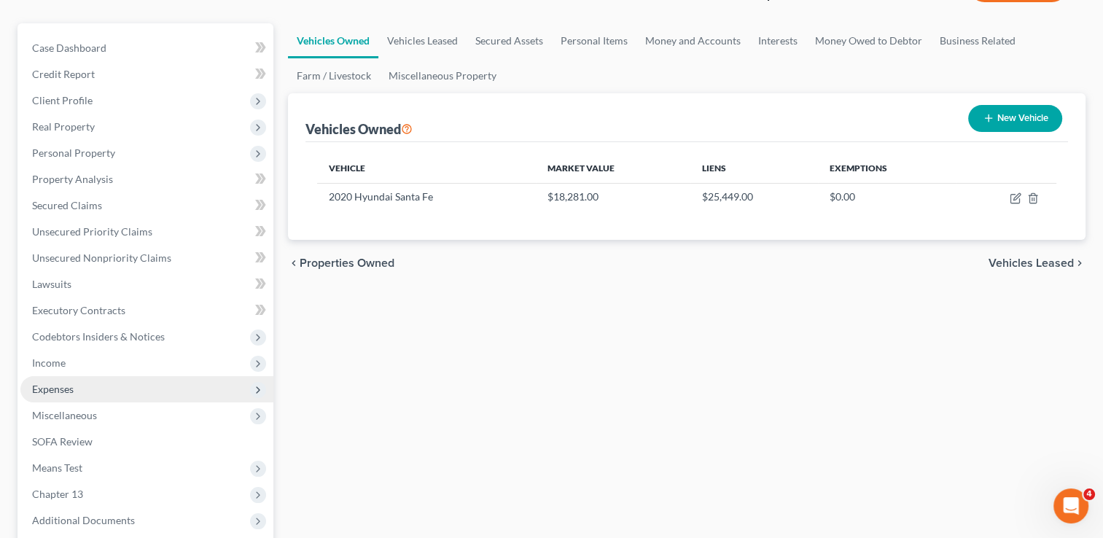
click at [84, 386] on span "Expenses" at bounding box center [146, 389] width 253 height 26
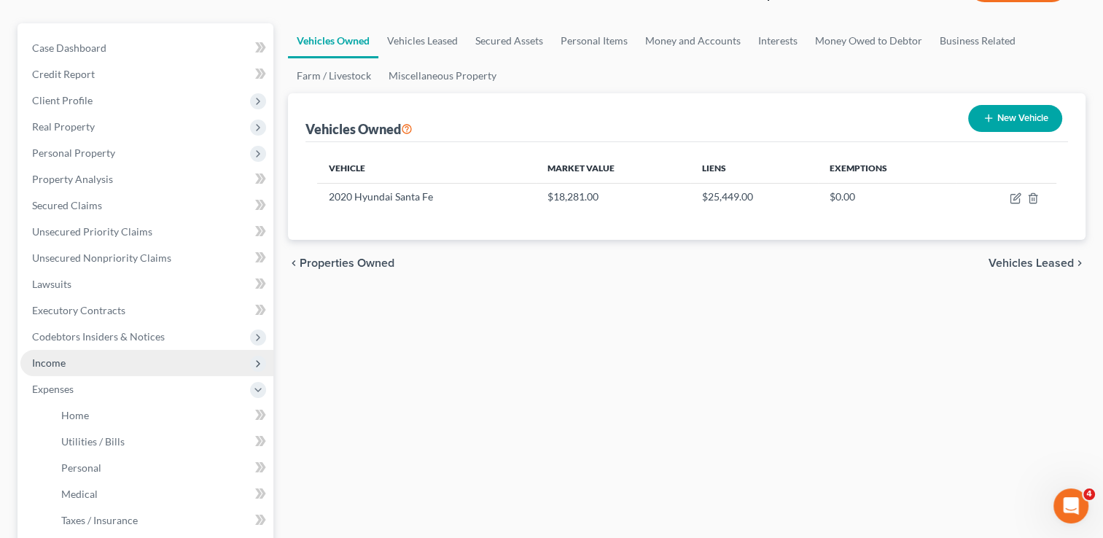
click at [69, 367] on span "Income" at bounding box center [146, 363] width 253 height 26
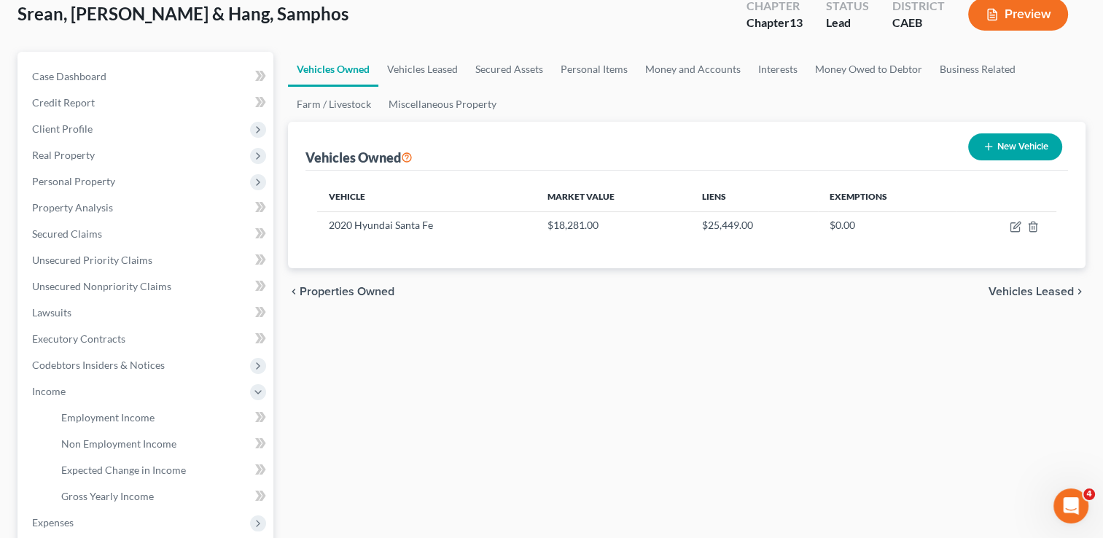
scroll to position [87, 0]
click at [81, 384] on span "Income" at bounding box center [146, 392] width 253 height 26
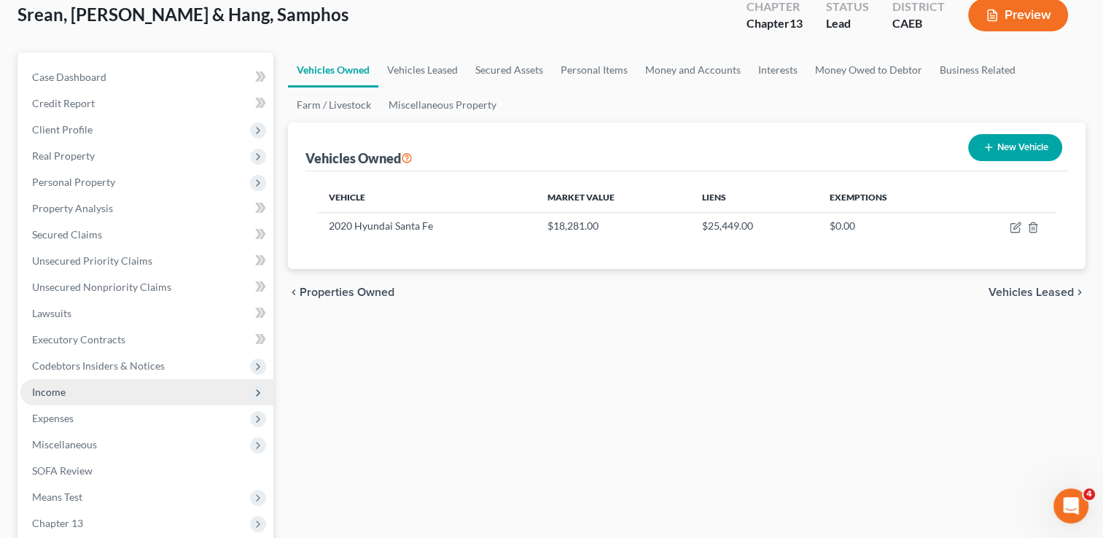
click at [81, 384] on span "Income" at bounding box center [146, 392] width 253 height 26
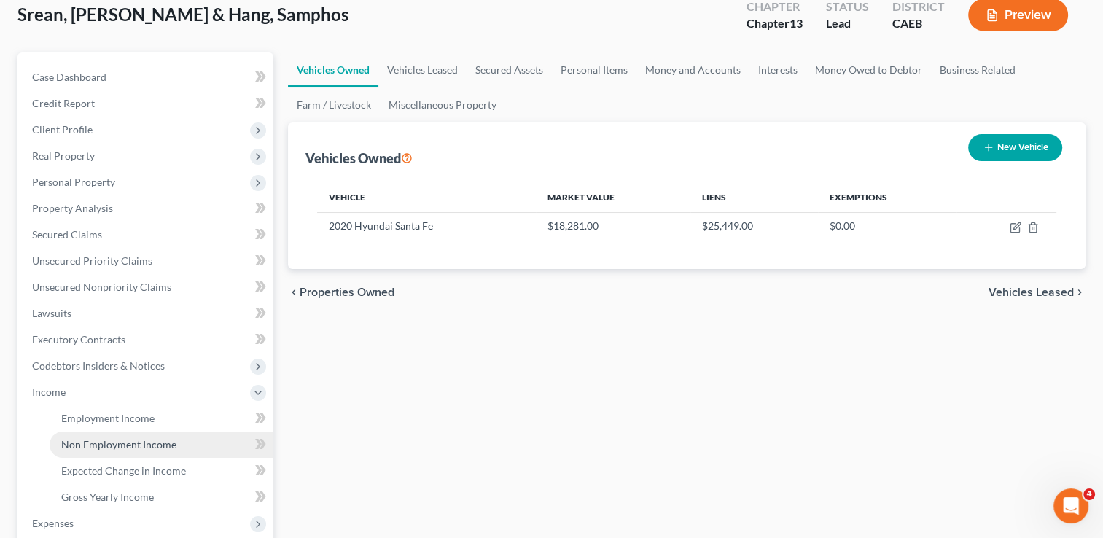
click at [114, 442] on span "Non Employment Income" at bounding box center [118, 444] width 115 height 12
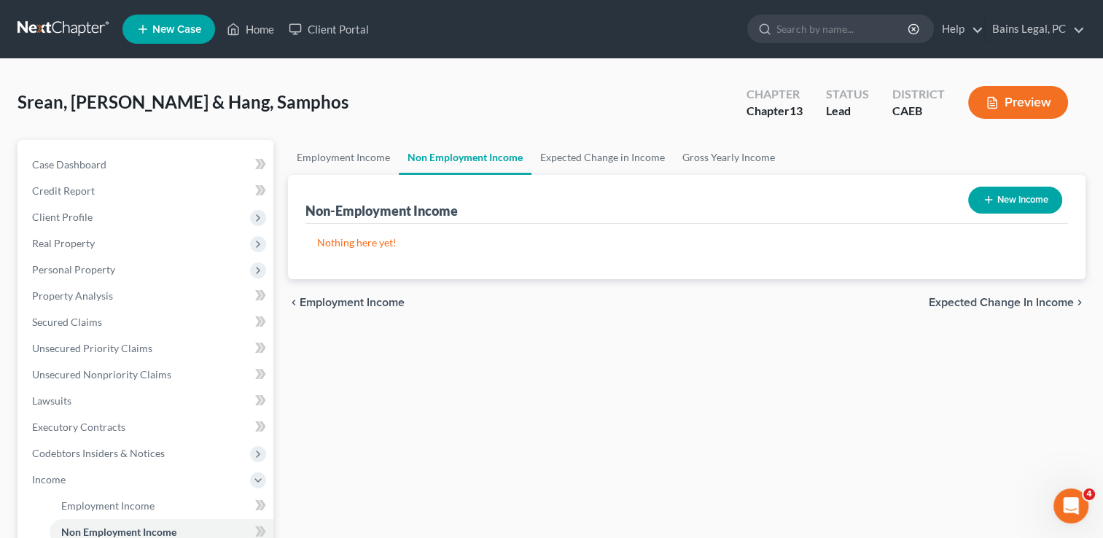
click at [1024, 194] on button "New Income" at bounding box center [1015, 200] width 94 height 27
select select "0"
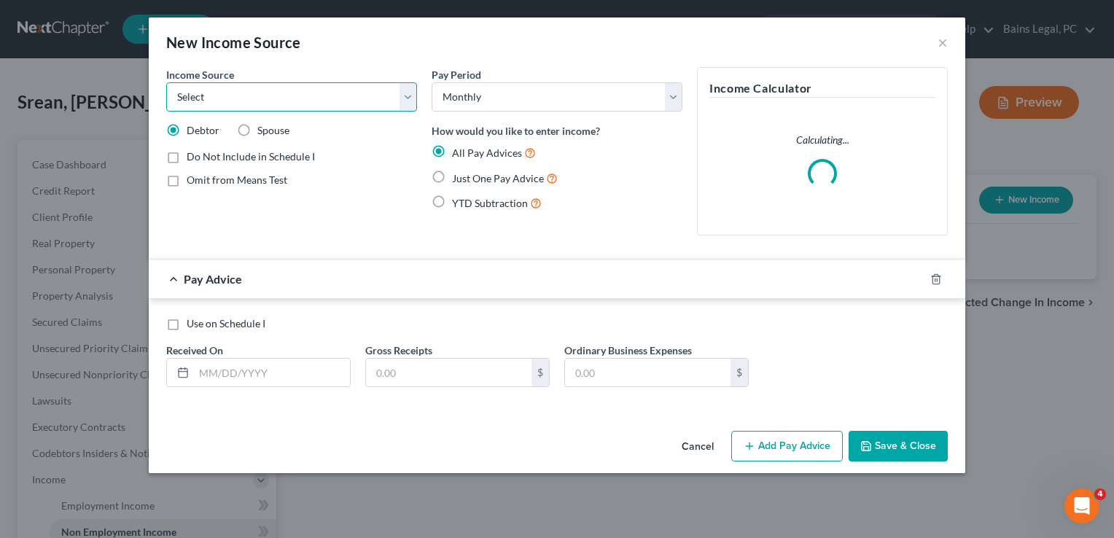
click at [390, 86] on select "Select Unemployment Disability (from employer) Pension Retirement Social Securi…" at bounding box center [291, 96] width 251 height 29
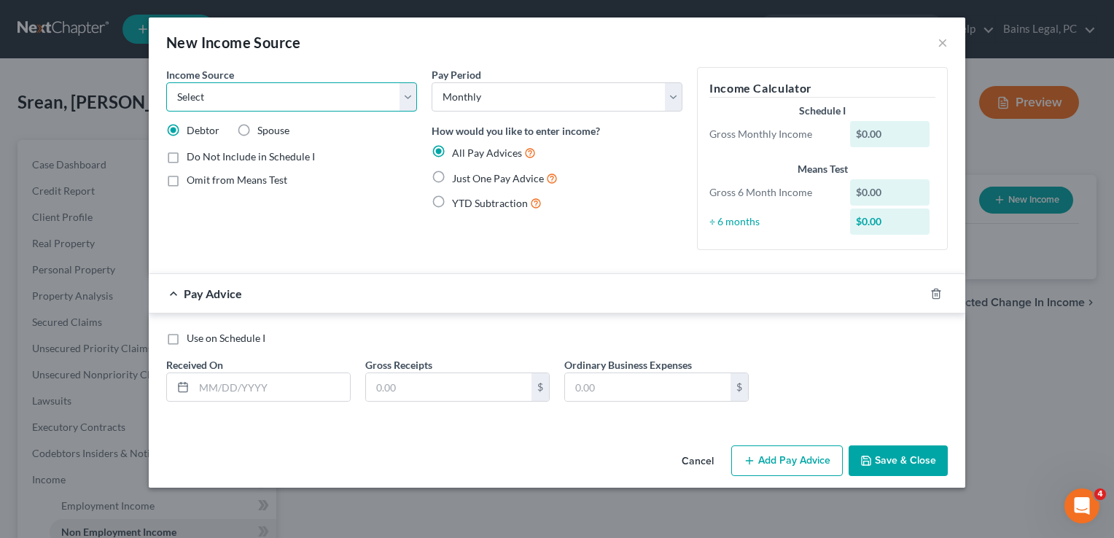
select select "13"
click at [166, 82] on select "Select Unemployment Disability (from employer) Pension Retirement Social Securi…" at bounding box center [291, 96] width 251 height 29
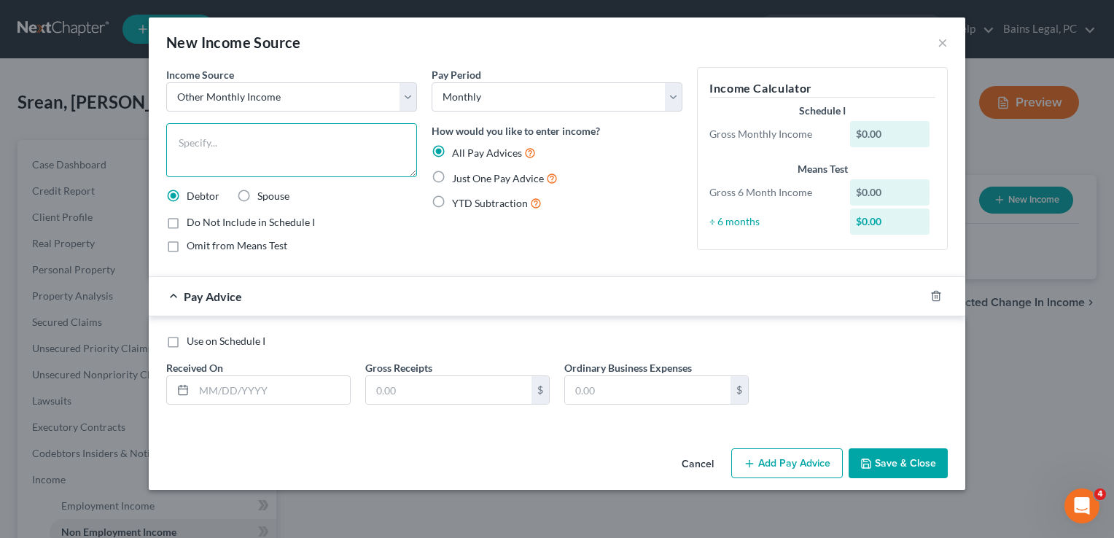
click at [267, 143] on textarea at bounding box center [291, 150] width 251 height 54
type textarea "H"
type textarea "Assistance from 2 daughters."
click at [257, 200] on label "Spouse" at bounding box center [273, 196] width 32 height 15
click at [263, 198] on input "Spouse" at bounding box center [267, 193] width 9 height 9
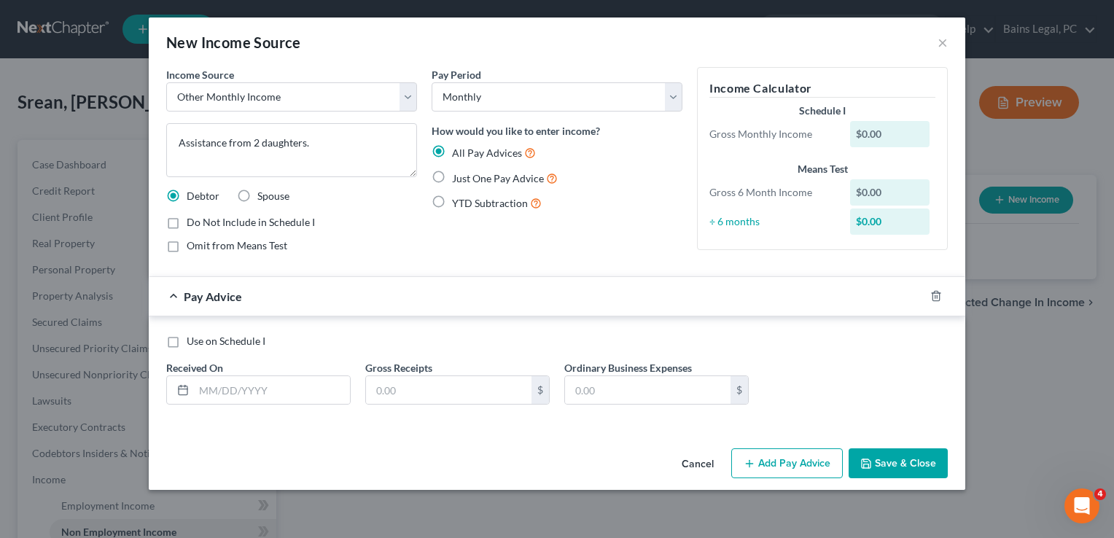
radio input "true"
click at [187, 340] on label "Use on Schedule I" at bounding box center [226, 341] width 79 height 15
click at [192, 340] on input "Use on Schedule I" at bounding box center [196, 338] width 9 height 9
checkbox input "true"
click at [265, 390] on input "text" at bounding box center [272, 390] width 156 height 28
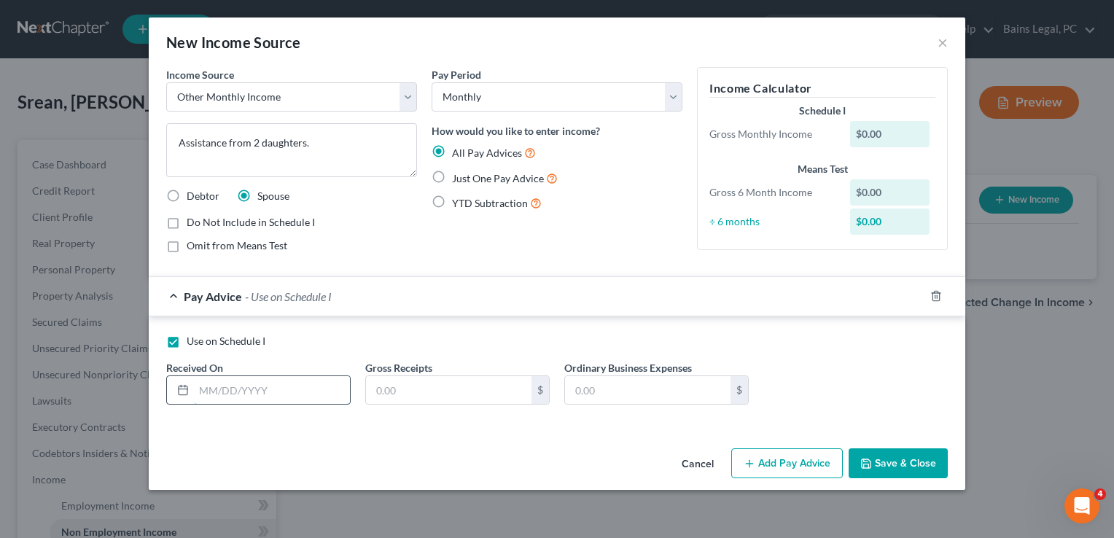
type input "1"
type input "0"
type input "1"
type input "[DATE]"
click at [389, 391] on input "text" at bounding box center [448, 390] width 165 height 28
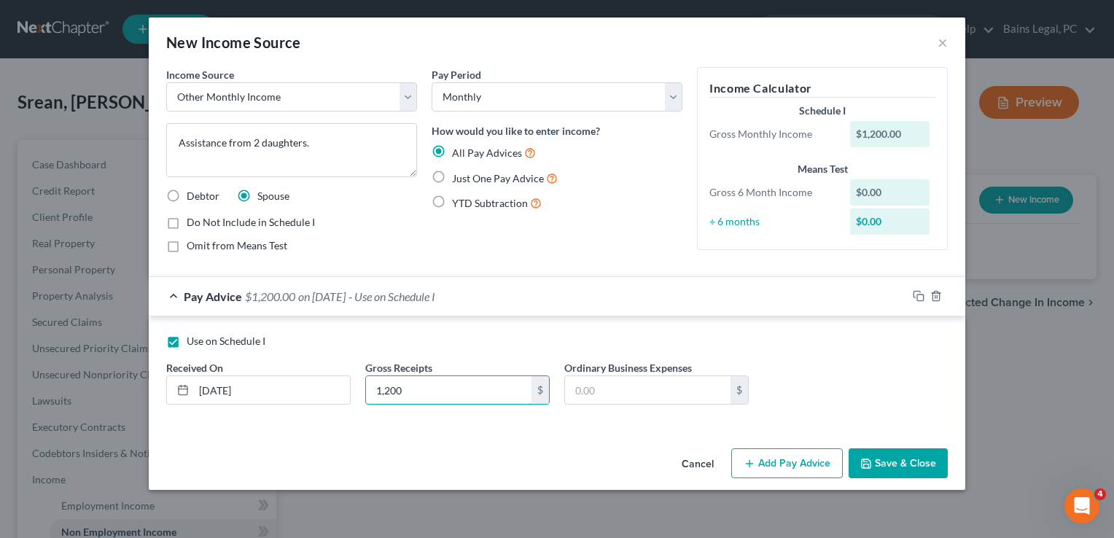
type input "1,200"
click at [909, 455] on button "Save & Close" at bounding box center [897, 463] width 99 height 31
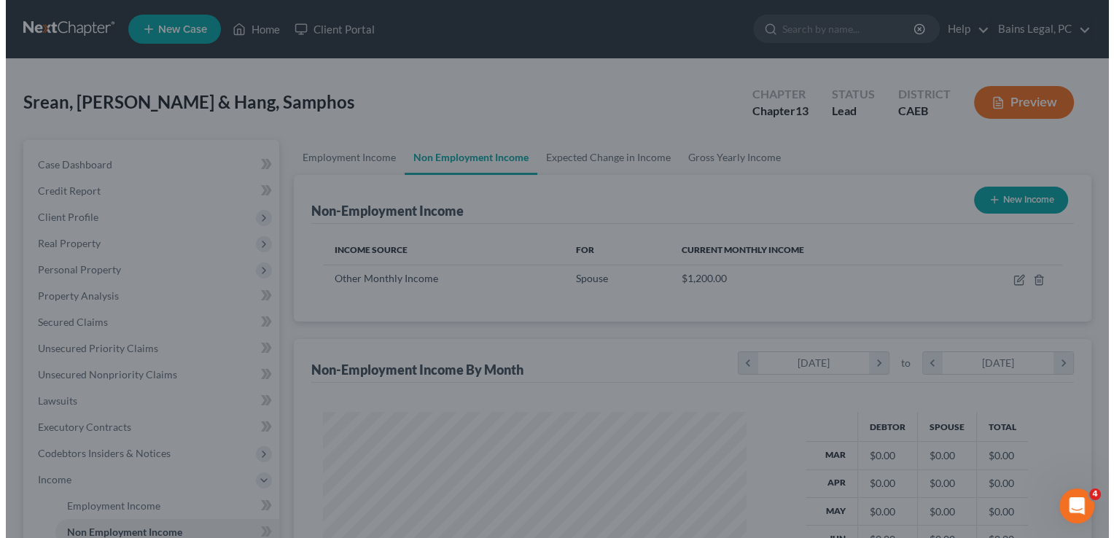
scroll to position [728516, 728328]
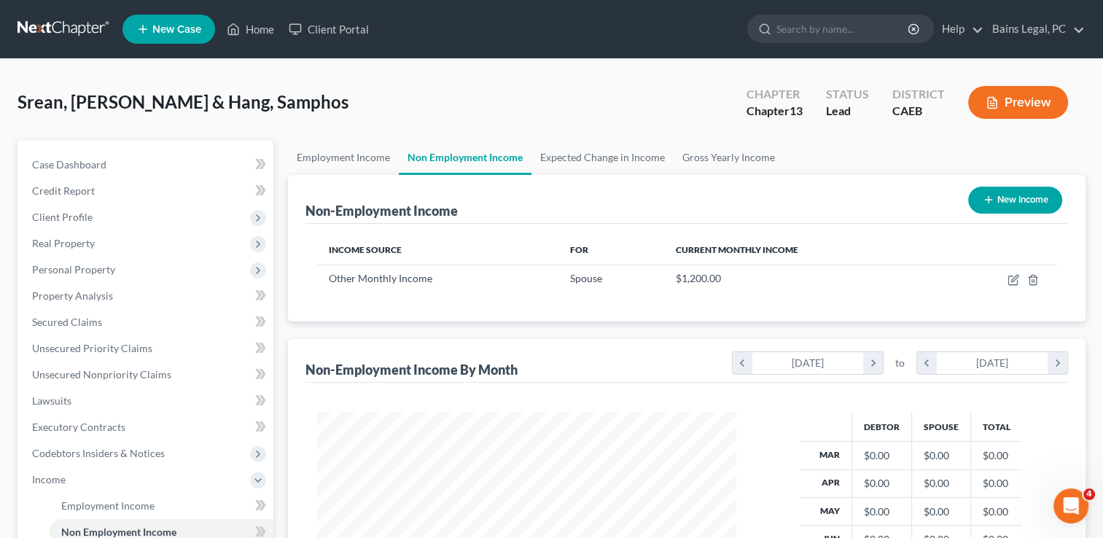
click at [417, 110] on div "Srean, [PERSON_NAME] & Hang, Samphos Upgraded Chapter Chapter 13 Status Lead Di…" at bounding box center [551, 108] width 1068 height 63
click at [1009, 278] on icon "button" at bounding box center [1012, 280] width 9 height 9
select select "13"
select select "0"
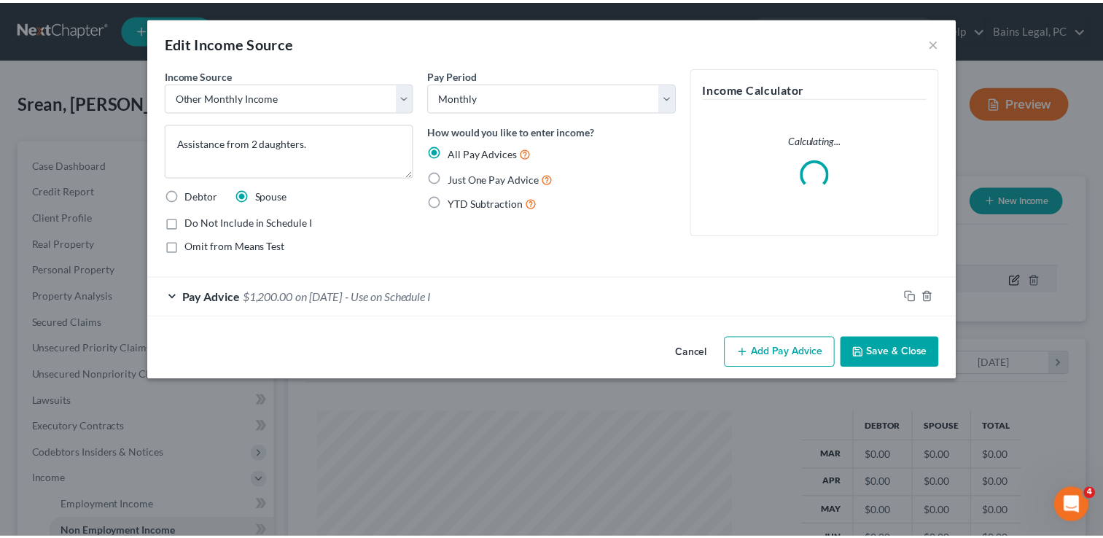
scroll to position [259, 452]
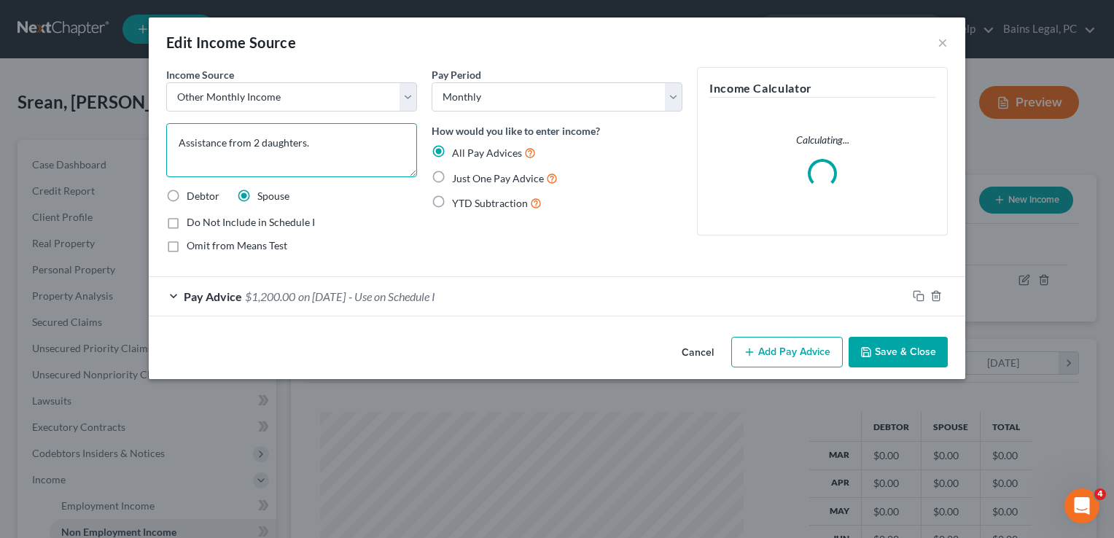
click at [375, 140] on textarea "Assistance from 2 daughters." at bounding box center [291, 150] width 251 height 54
type textarea "Assistance from 2 daughters and 1 son"
click at [401, 283] on div "Pay Advice $1,200.00 on [DATE] - Use on Schedule I" at bounding box center [528, 296] width 758 height 39
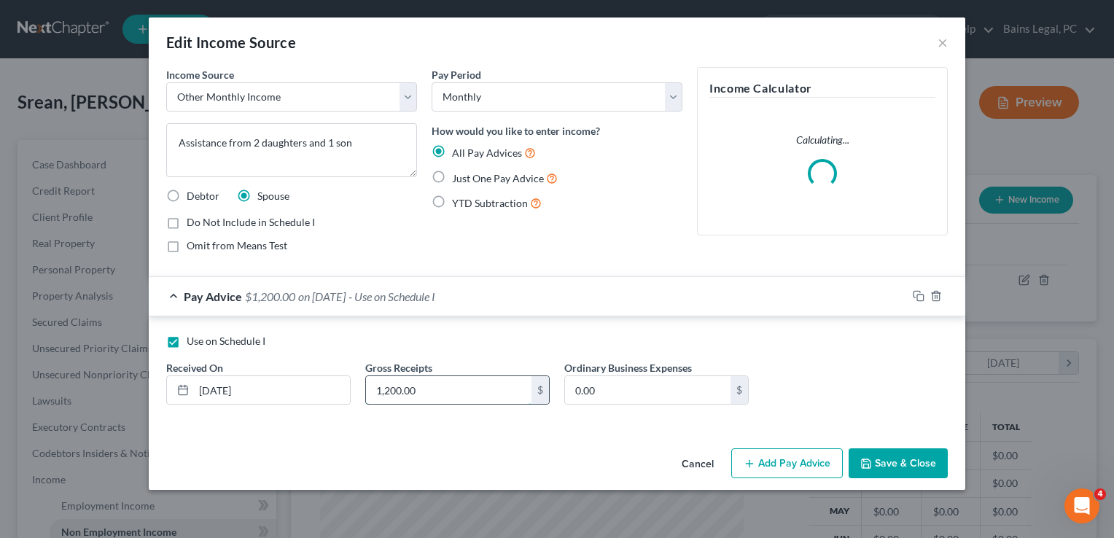
click at [469, 402] on input "1,200.00" at bounding box center [448, 390] width 165 height 28
type input "1,400"
click at [889, 453] on button "Save & Close" at bounding box center [897, 463] width 99 height 31
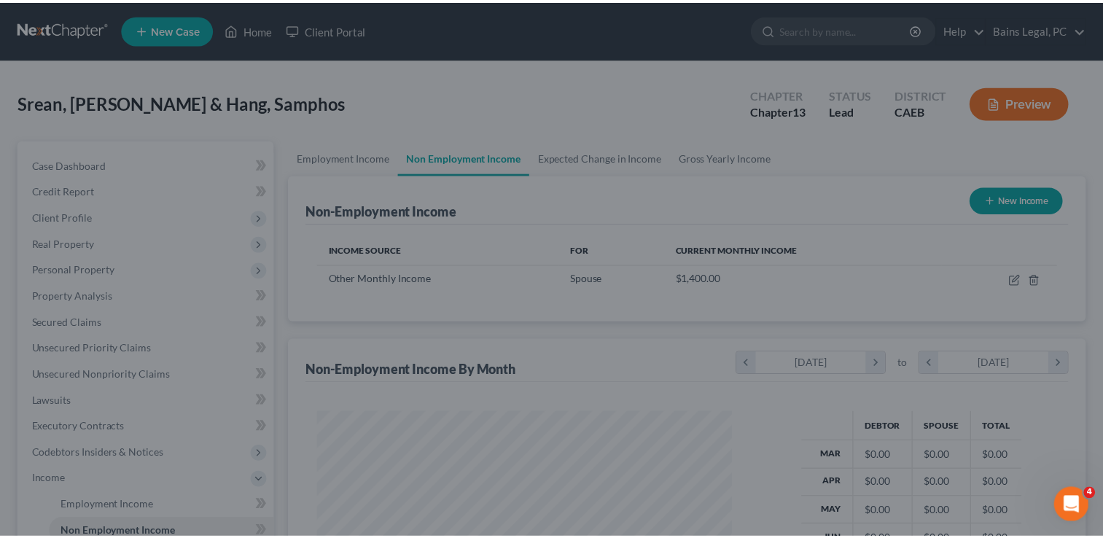
scroll to position [728516, 728328]
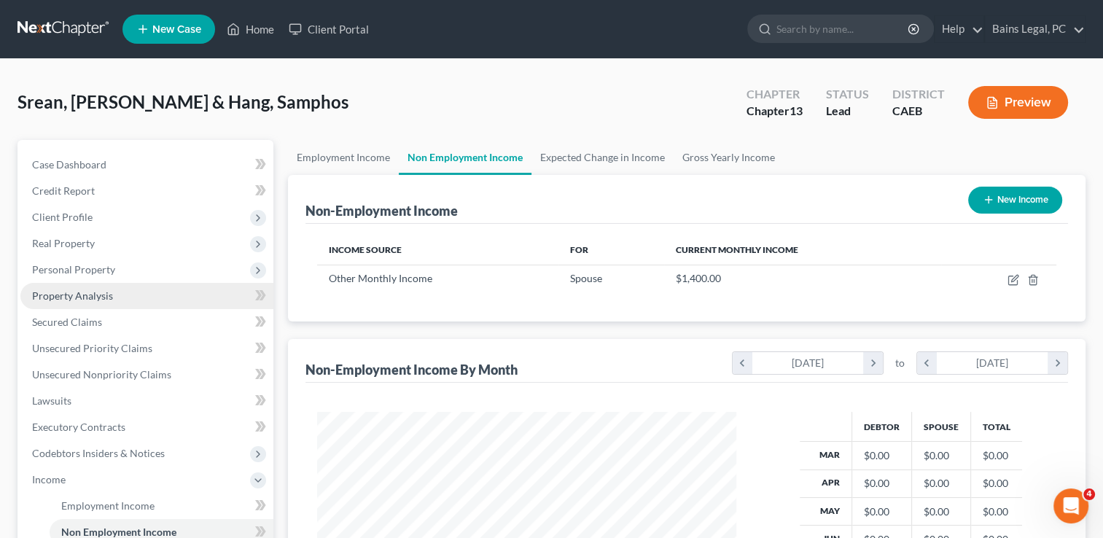
click at [100, 296] on span "Property Analysis" at bounding box center [72, 295] width 81 height 12
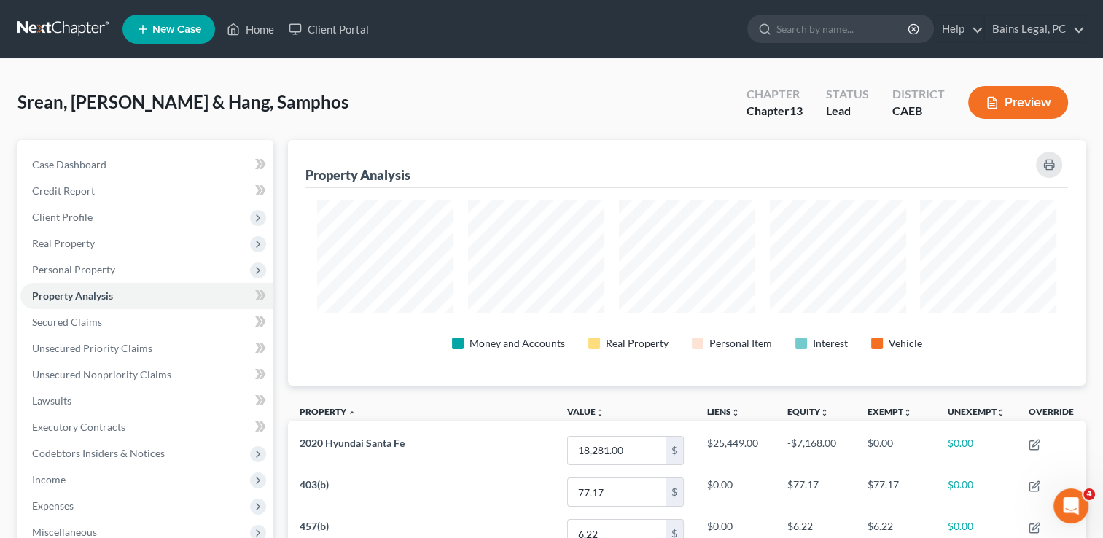
scroll to position [245, 797]
